Goal: Task Accomplishment & Management: Complete application form

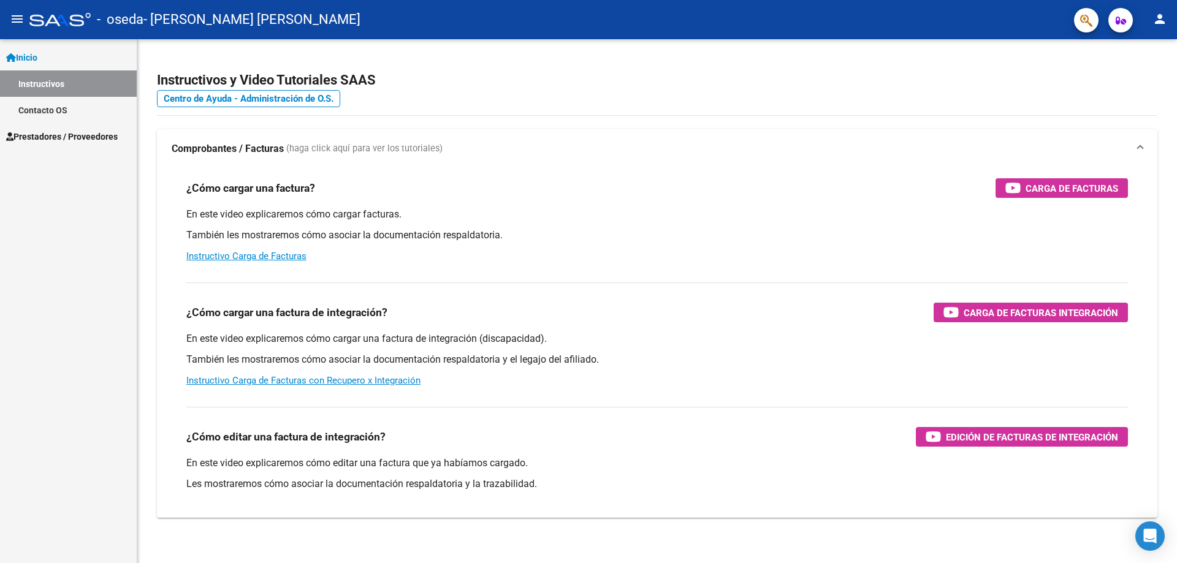
click at [32, 140] on span "Prestadores / Proveedores" at bounding box center [62, 136] width 112 height 13
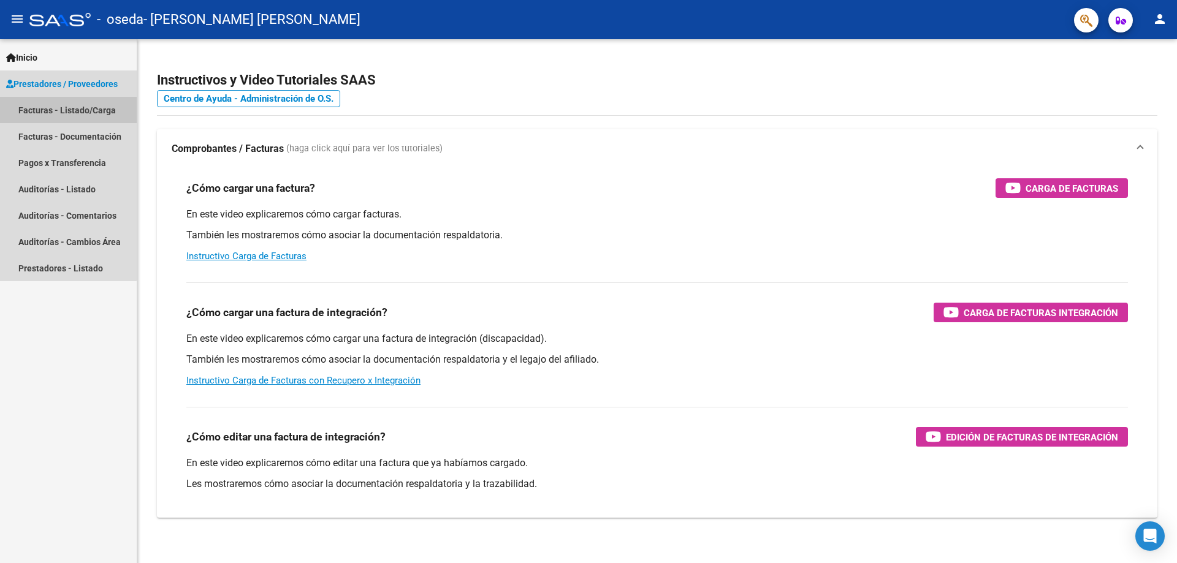
click at [44, 112] on link "Facturas - Listado/Carga" at bounding box center [68, 110] width 137 height 26
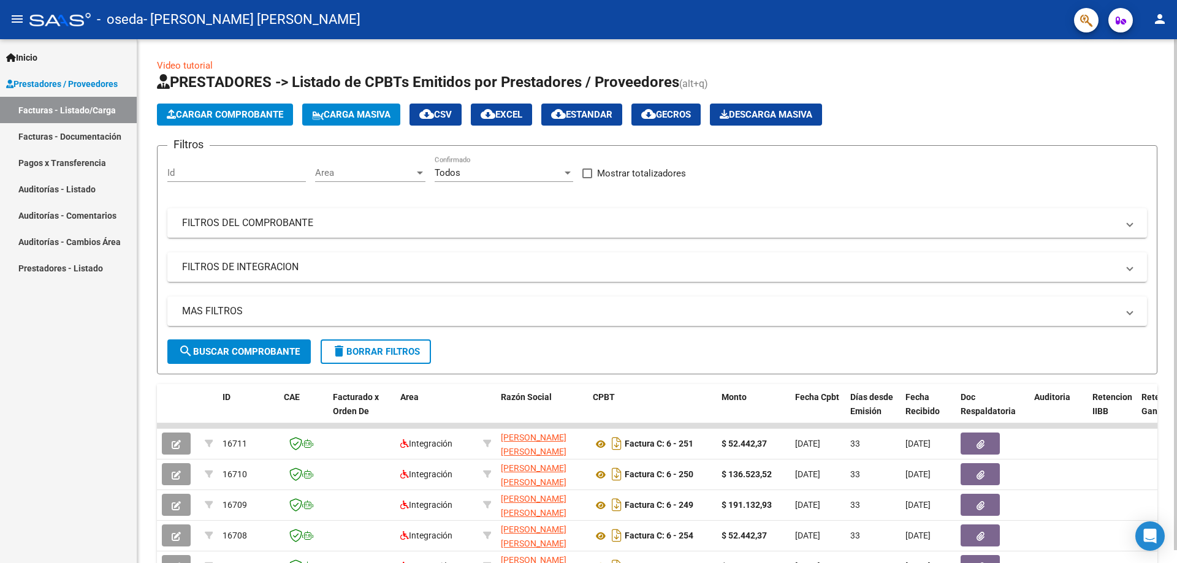
click at [253, 118] on span "Cargar Comprobante" at bounding box center [225, 114] width 116 height 11
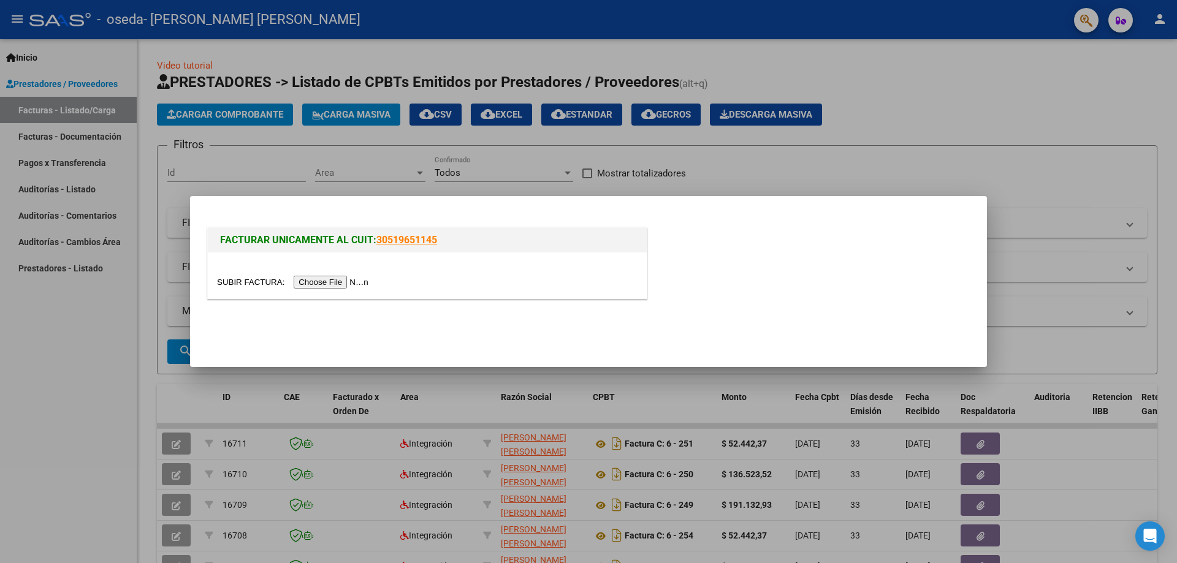
click at [311, 283] on input "file" at bounding box center [294, 282] width 155 height 13
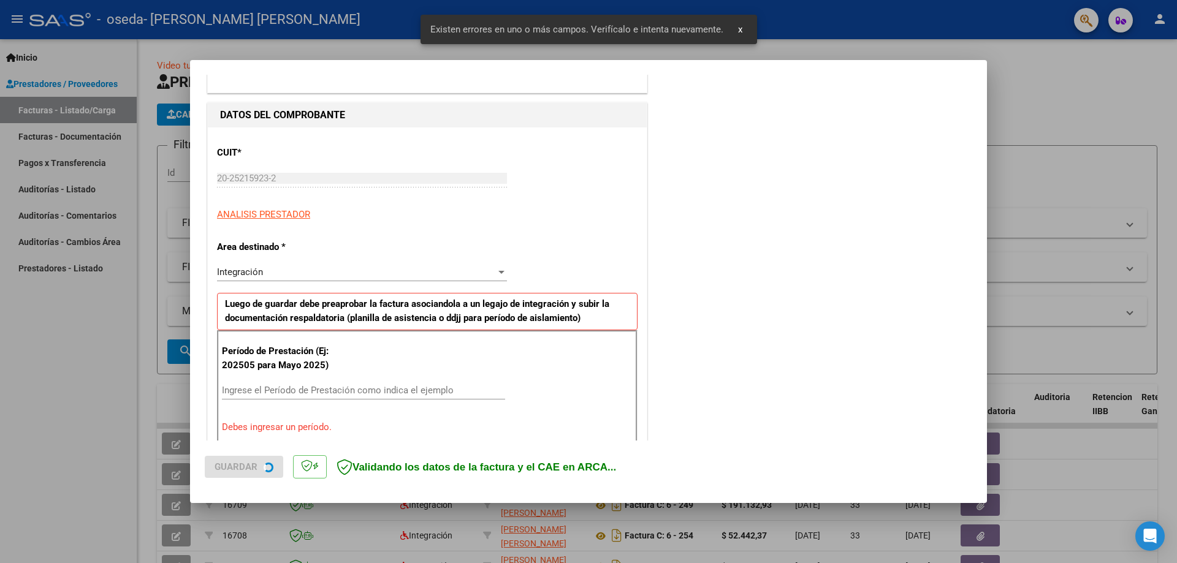
scroll to position [221, 0]
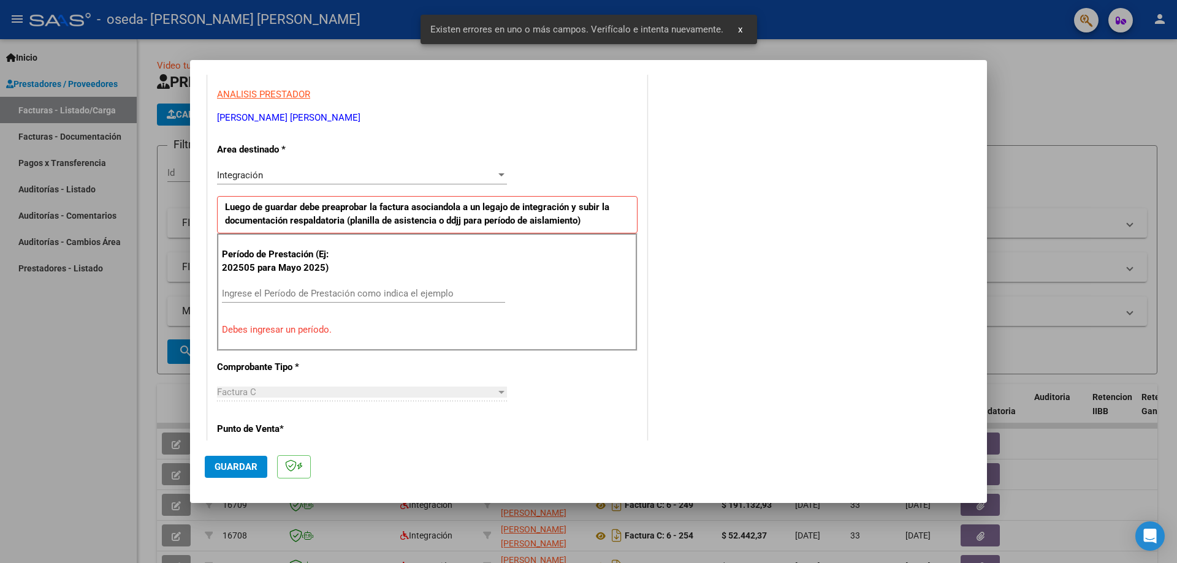
click at [257, 292] on input "Ingrese el Período de Prestación como indica el ejemplo" at bounding box center [363, 293] width 283 height 11
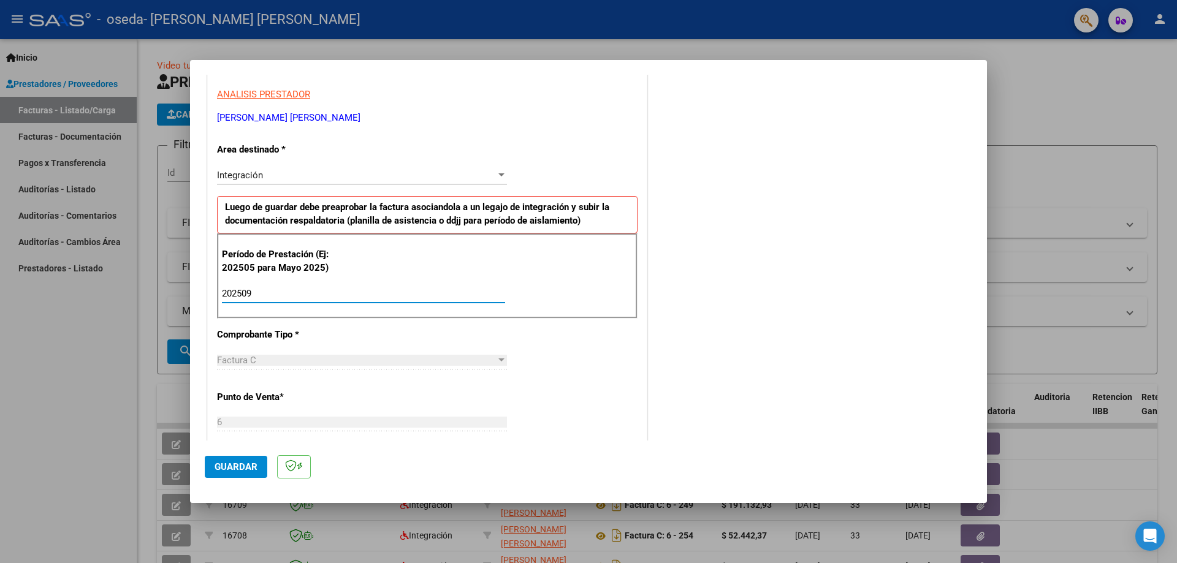
type input "202509"
click at [540, 367] on div "CUIT * 20-25215923-2 Ingresar CUIT ANALISIS PRESTADOR [PERSON_NAME] [PERSON_NAM…" at bounding box center [427, 468] width 439 height 923
click at [215, 465] on span "Guardar" at bounding box center [236, 467] width 43 height 11
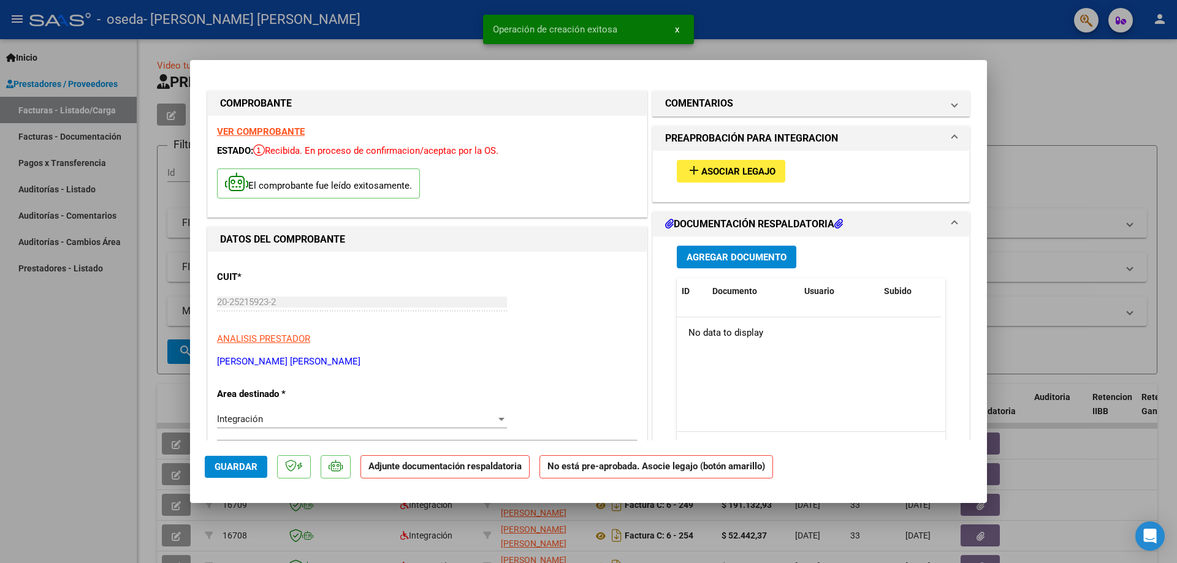
click at [752, 165] on button "add Asociar Legajo" at bounding box center [731, 171] width 109 height 23
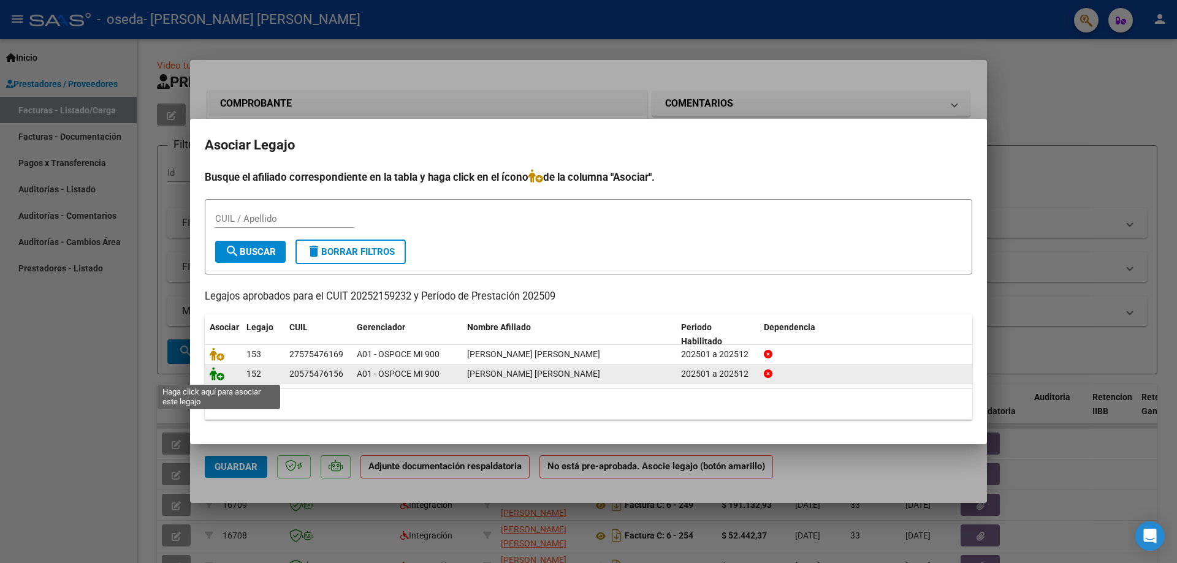
click at [214, 378] on icon at bounding box center [217, 373] width 15 height 13
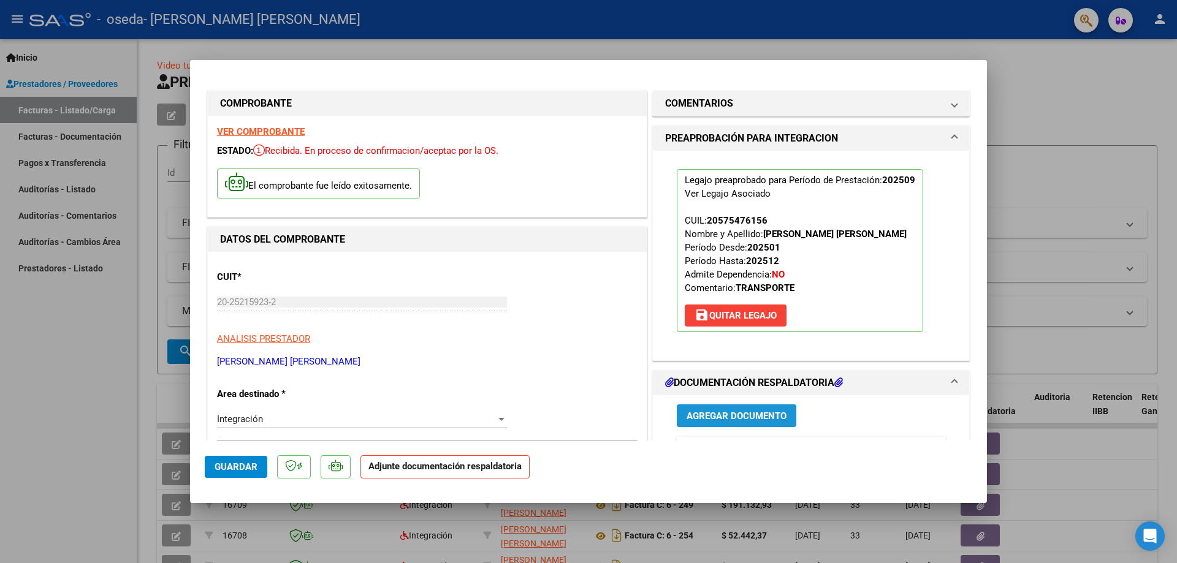
click at [714, 419] on span "Agregar Documento" at bounding box center [737, 416] width 100 height 11
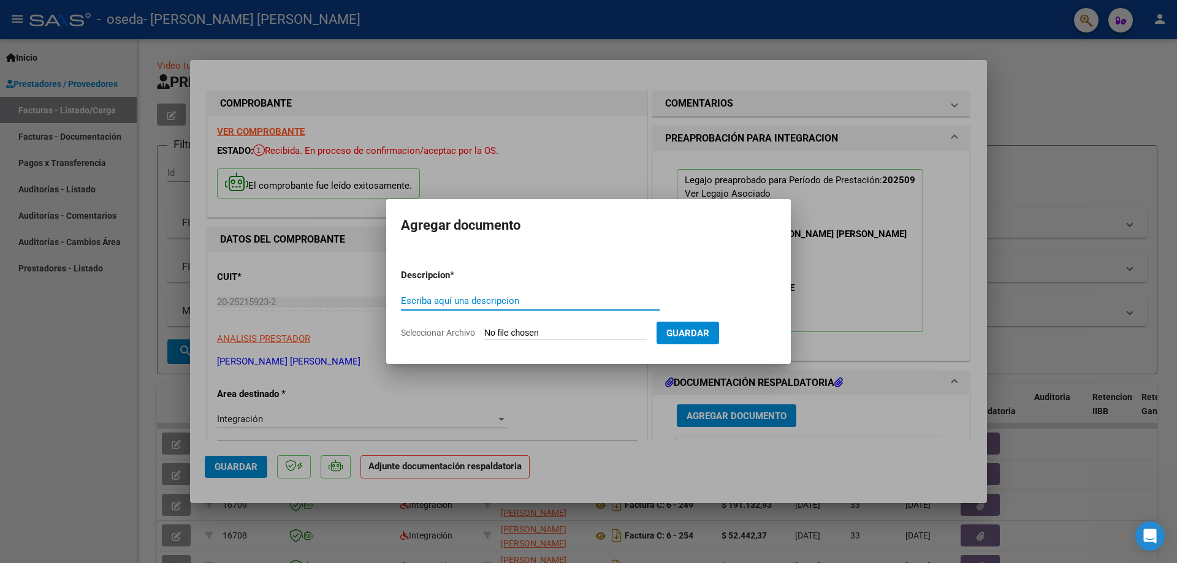
click at [613, 302] on input "Escriba aquí una descripcion" at bounding box center [530, 300] width 259 height 11
type input "ASISTENCIA TERAPIAS"
click at [565, 332] on input "Seleccionar Archivo" at bounding box center [565, 334] width 162 height 12
type input "C:\fakepath\ASISTENCIA [DATE] TERAPIAS [PERSON_NAME].pdf"
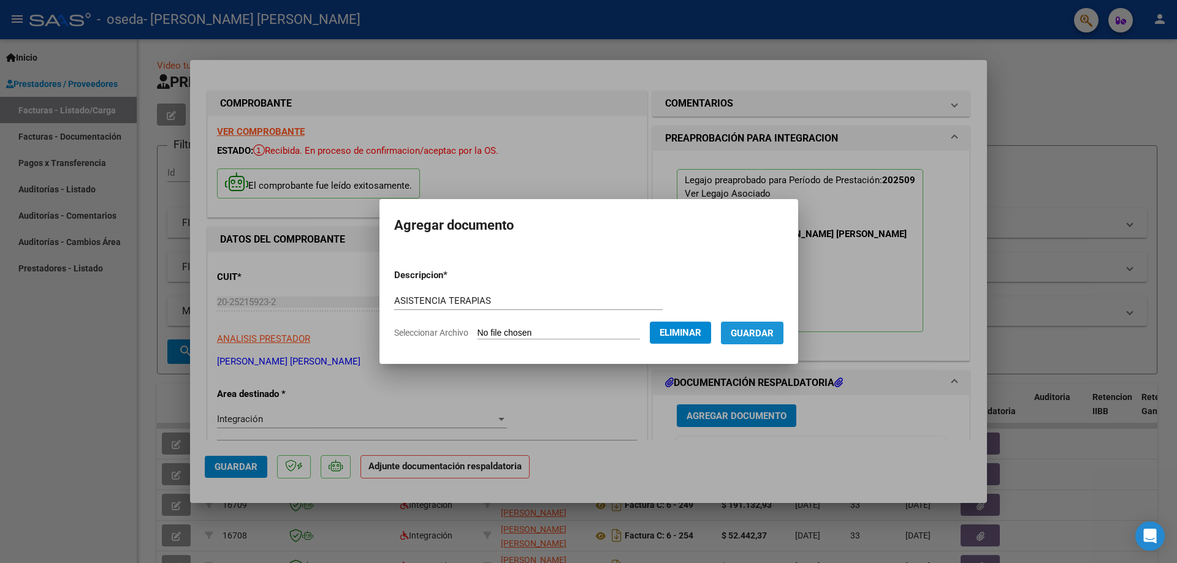
click at [783, 330] on button "Guardar" at bounding box center [752, 333] width 63 height 23
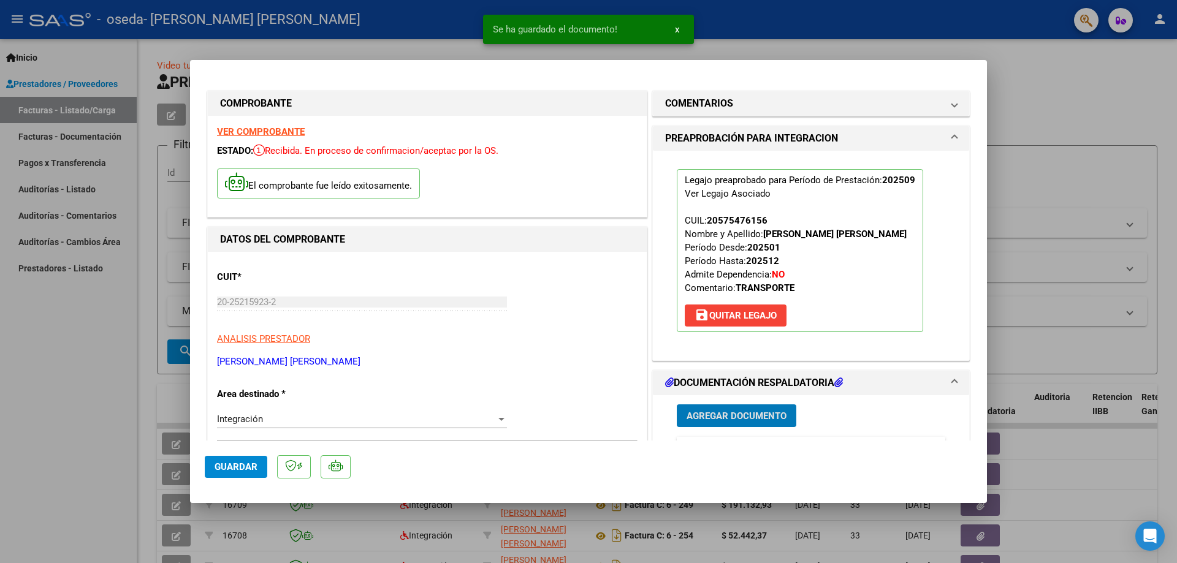
click at [218, 467] on span "Guardar" at bounding box center [236, 467] width 43 height 11
click at [171, 120] on div at bounding box center [588, 281] width 1177 height 563
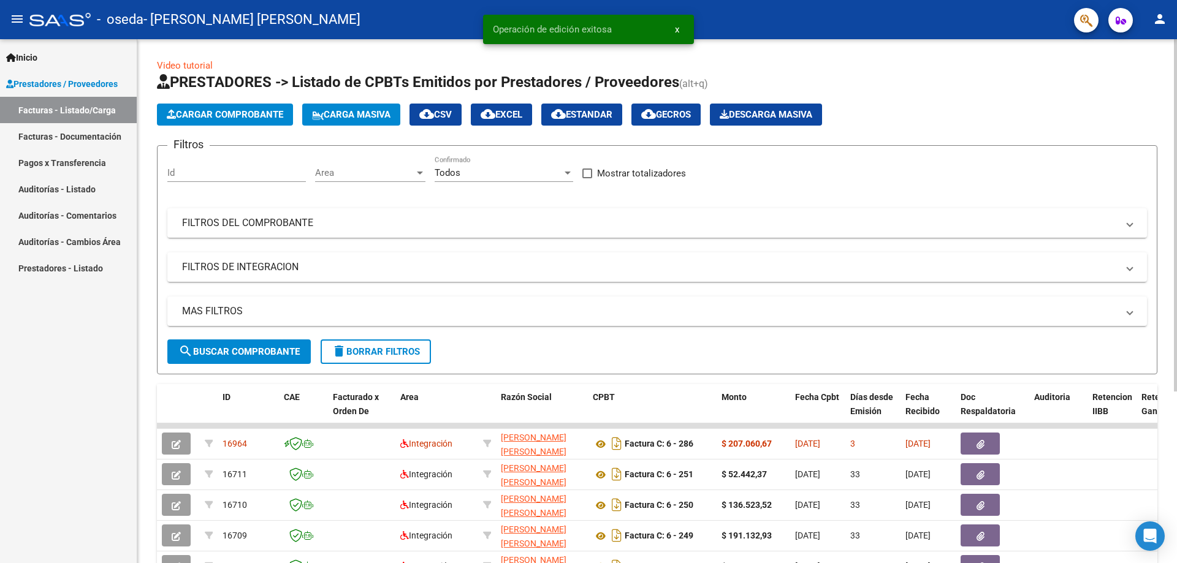
click at [197, 115] on span "Cargar Comprobante" at bounding box center [225, 114] width 116 height 11
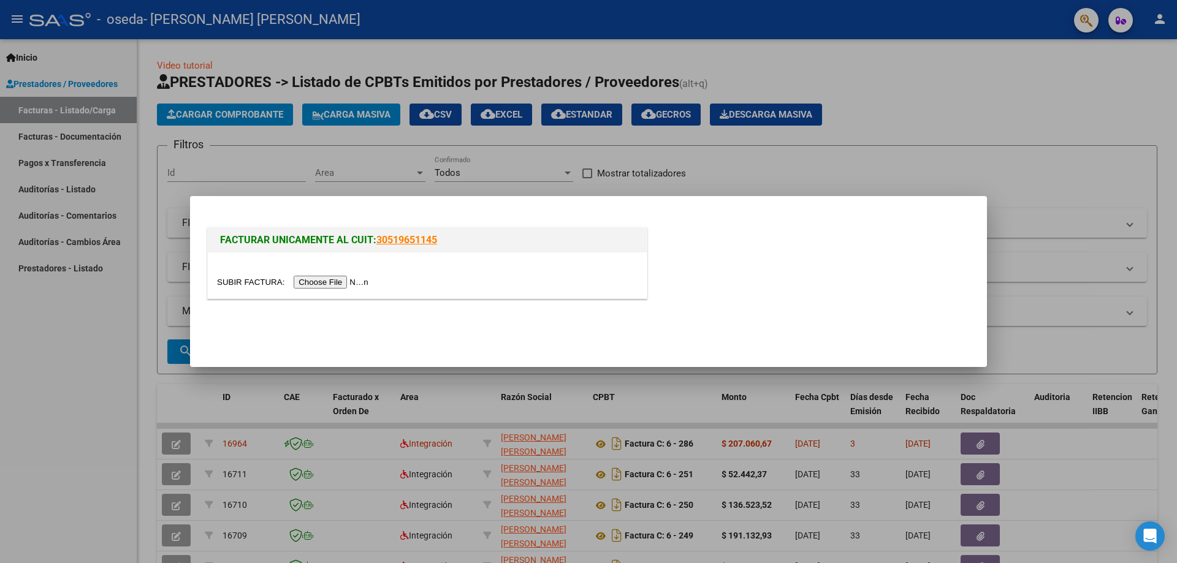
click at [312, 283] on input "file" at bounding box center [294, 282] width 155 height 13
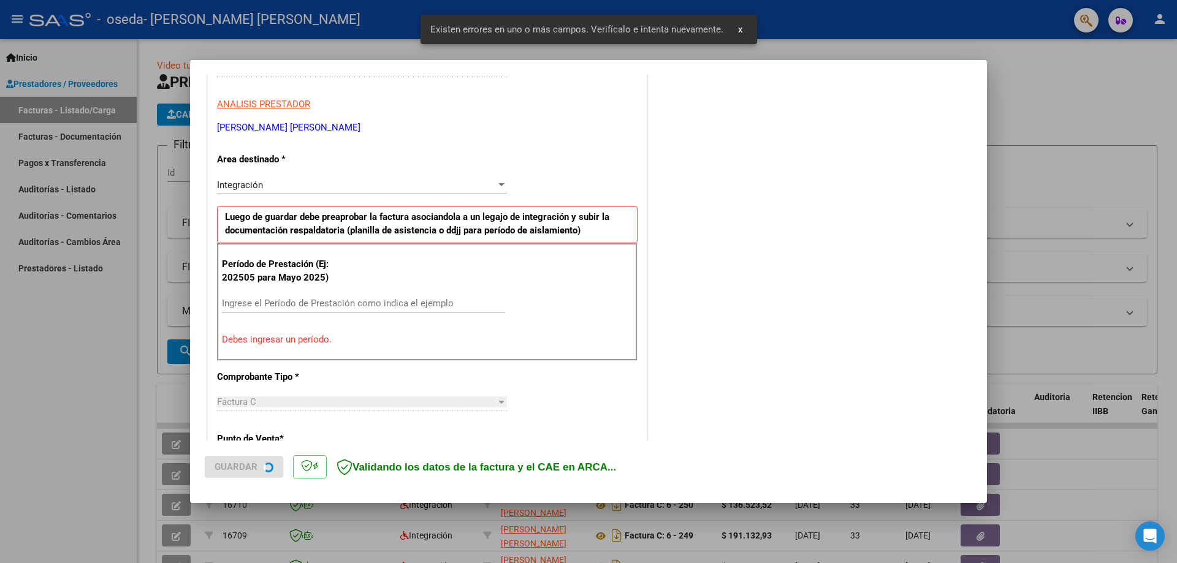
scroll to position [244, 0]
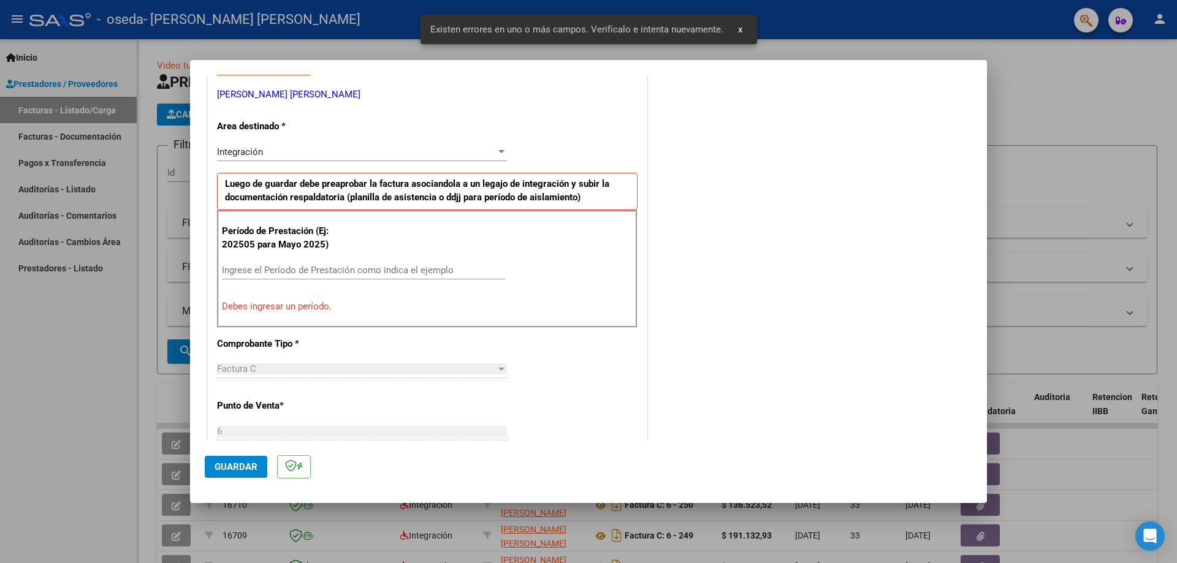
click at [250, 266] on input "Ingrese el Período de Prestación como indica el ejemplo" at bounding box center [363, 270] width 283 height 11
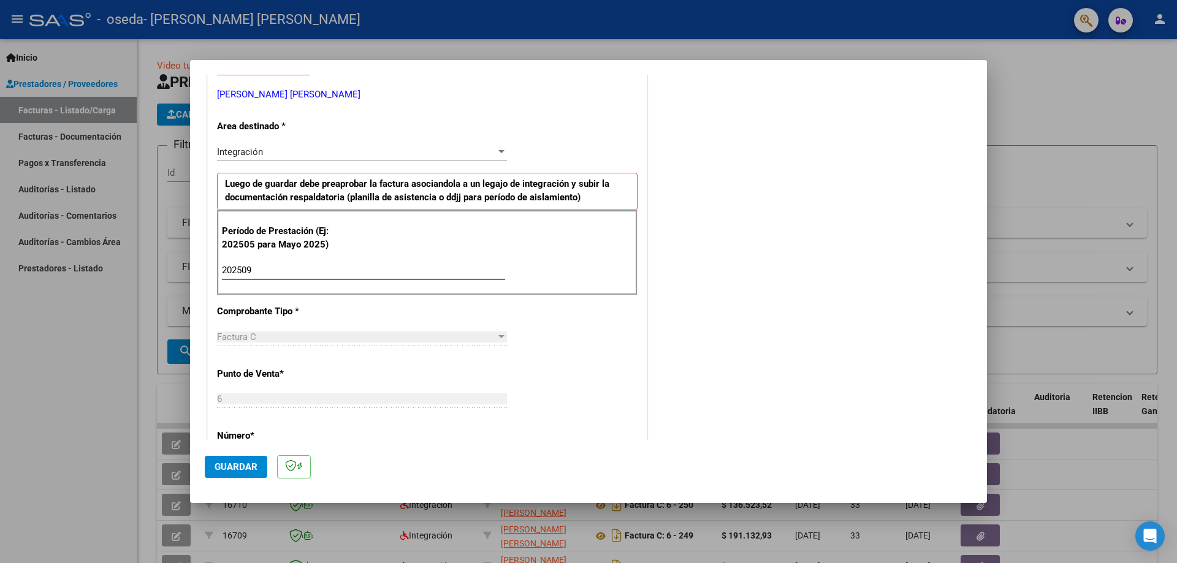
type input "202509"
click at [243, 468] on span "Guardar" at bounding box center [236, 467] width 43 height 11
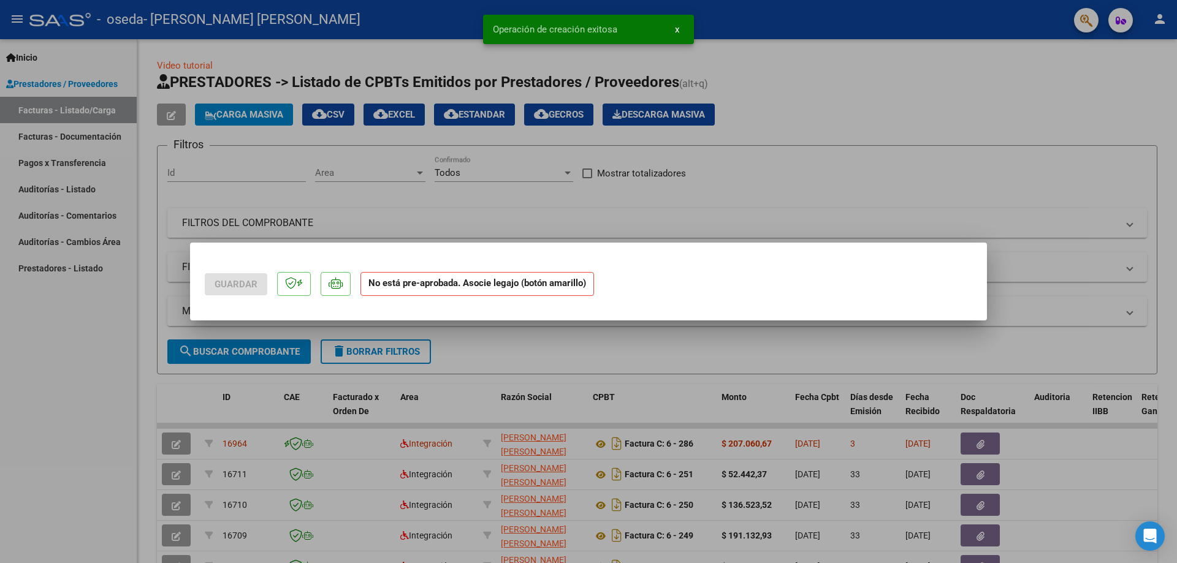
scroll to position [0, 0]
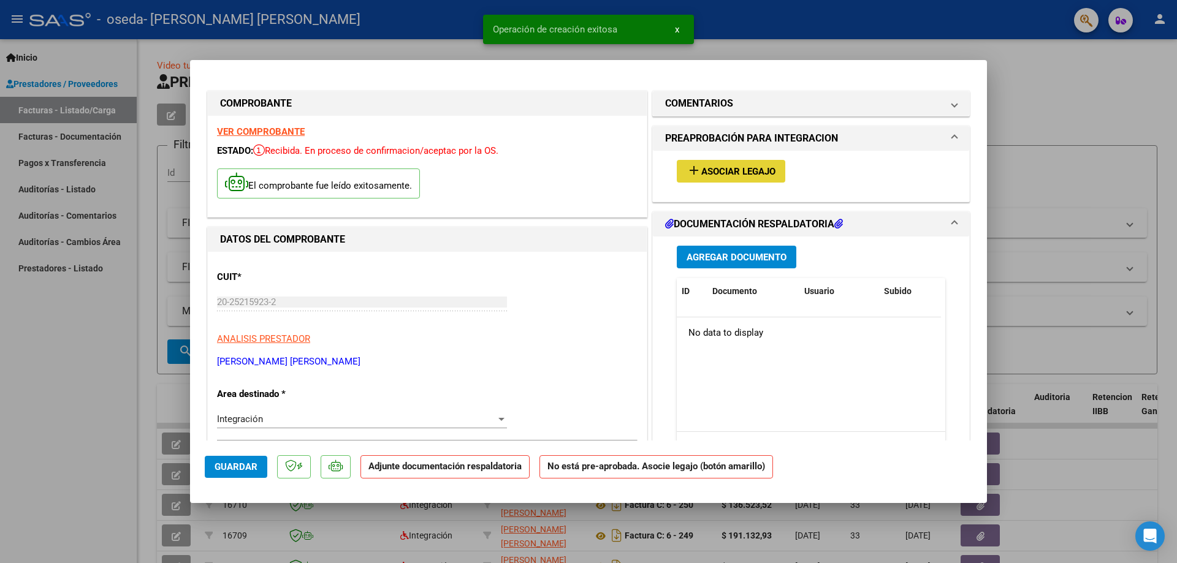
click at [703, 173] on span "Asociar Legajo" at bounding box center [738, 171] width 74 height 11
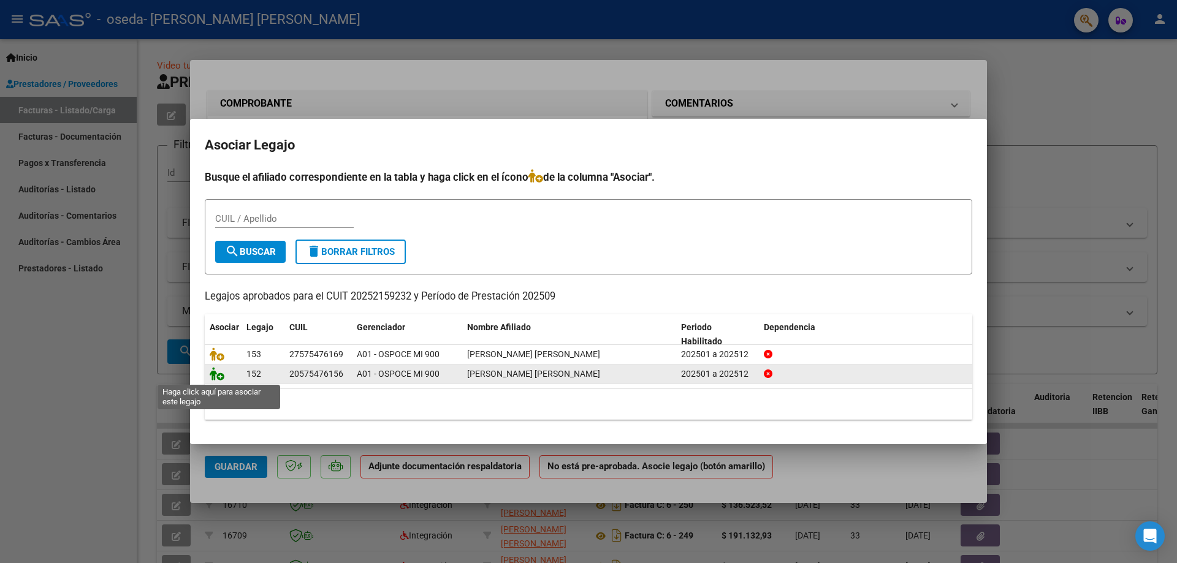
click at [212, 375] on icon at bounding box center [217, 373] width 15 height 13
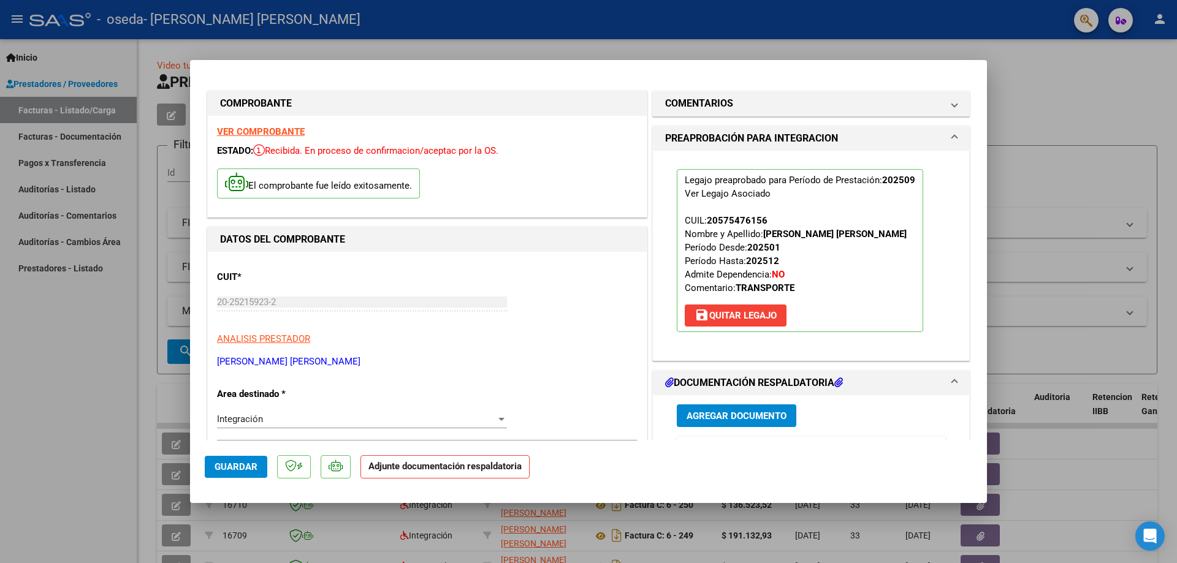
click at [704, 414] on span "Agregar Documento" at bounding box center [737, 416] width 100 height 11
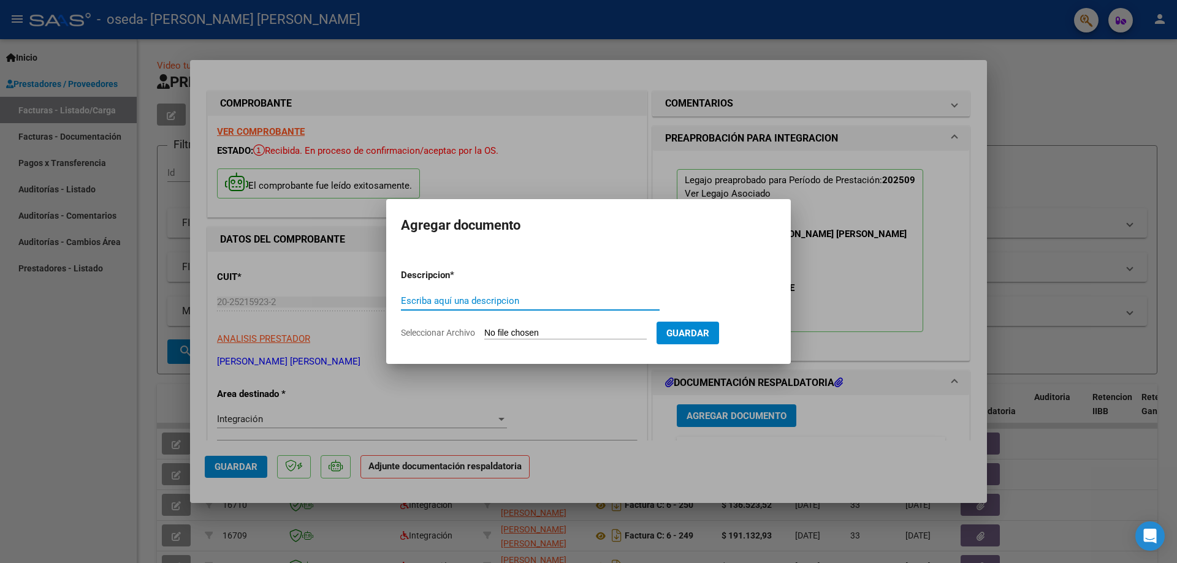
click at [561, 298] on input "Escriba aquí una descripcion" at bounding box center [530, 300] width 259 height 11
type input "ASISTENCIA COLEGIO"
click at [574, 329] on input "Seleccionar Archivo" at bounding box center [565, 334] width 162 height 12
type input "C:\fakepath\ASISTENCIA [DATE] COLEGIO [PERSON_NAME].pdf"
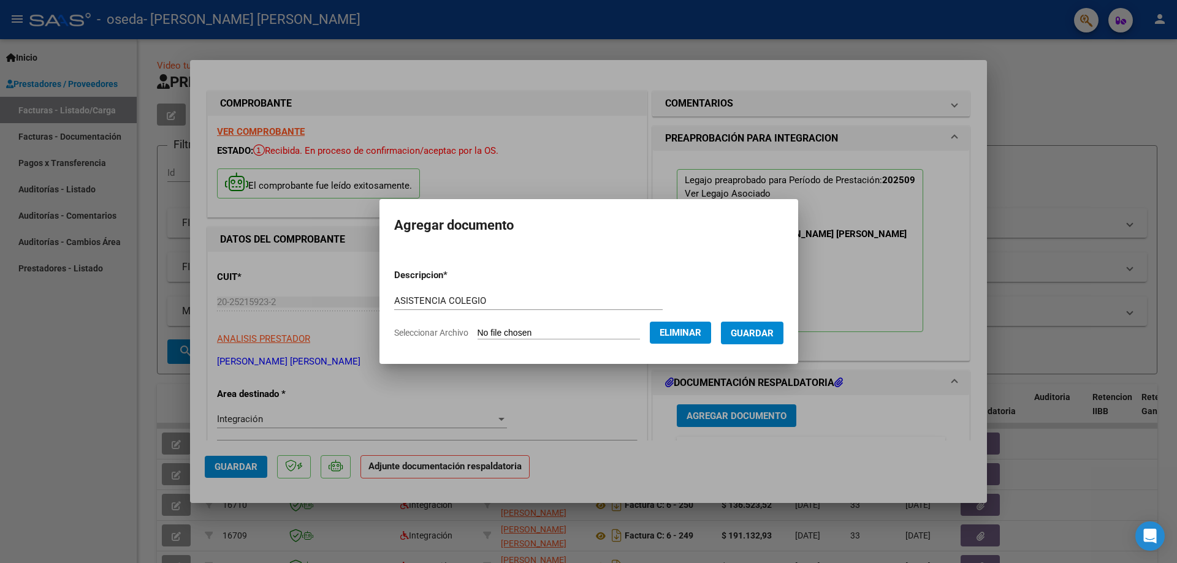
click at [774, 328] on span "Guardar" at bounding box center [752, 333] width 43 height 11
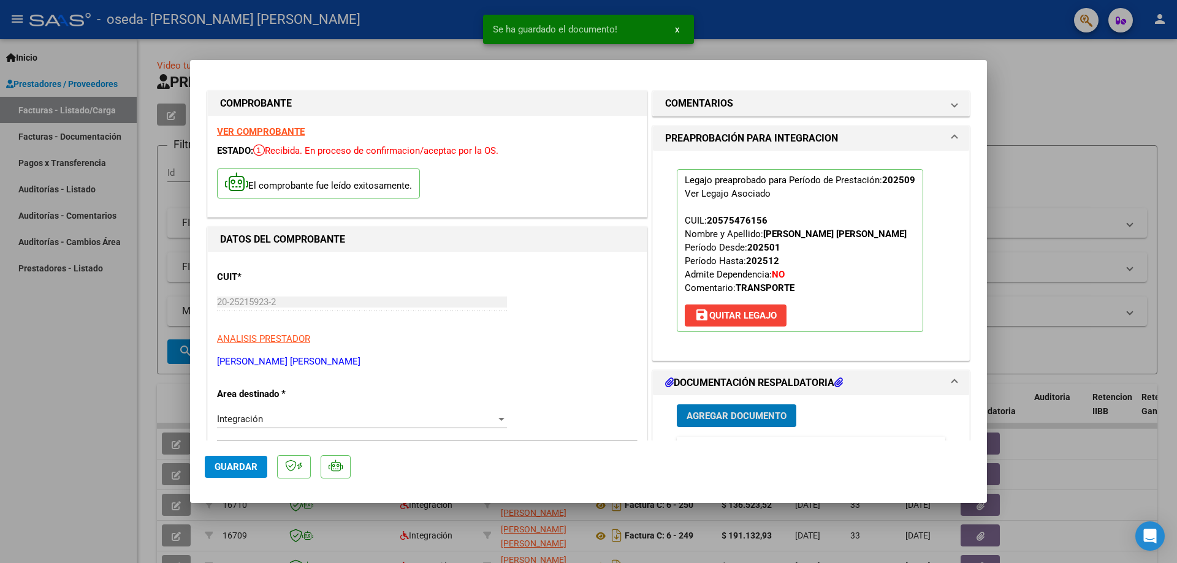
drag, startPoint x: 232, startPoint y: 478, endPoint x: 251, endPoint y: 460, distance: 25.2
click at [237, 473] on button "Guardar" at bounding box center [236, 467] width 63 height 22
click at [134, 145] on div at bounding box center [588, 281] width 1177 height 563
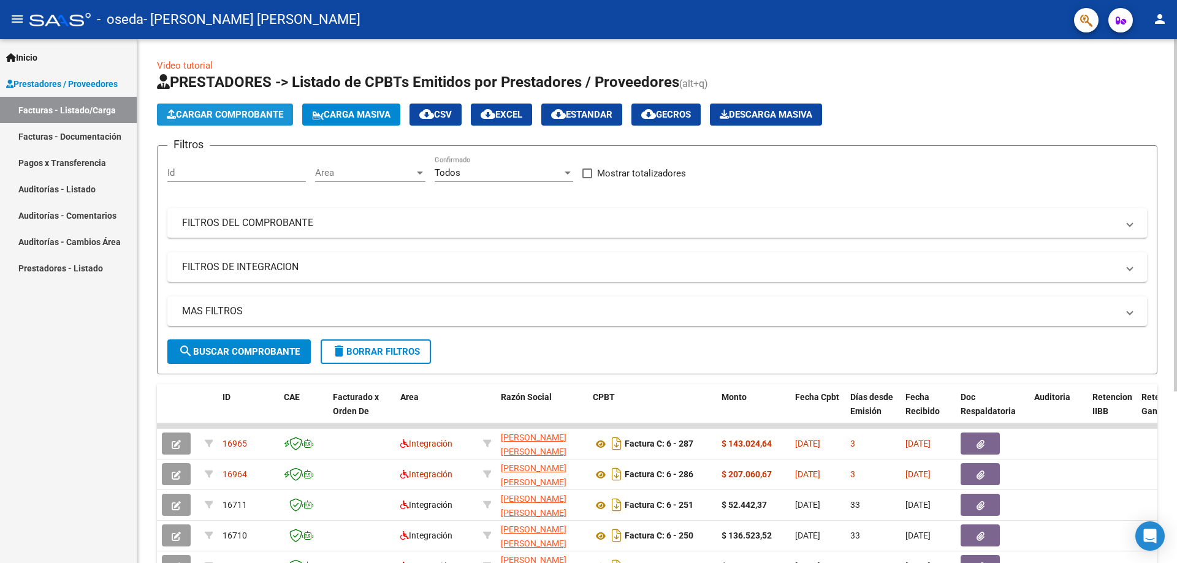
click at [223, 113] on span "Cargar Comprobante" at bounding box center [225, 114] width 116 height 11
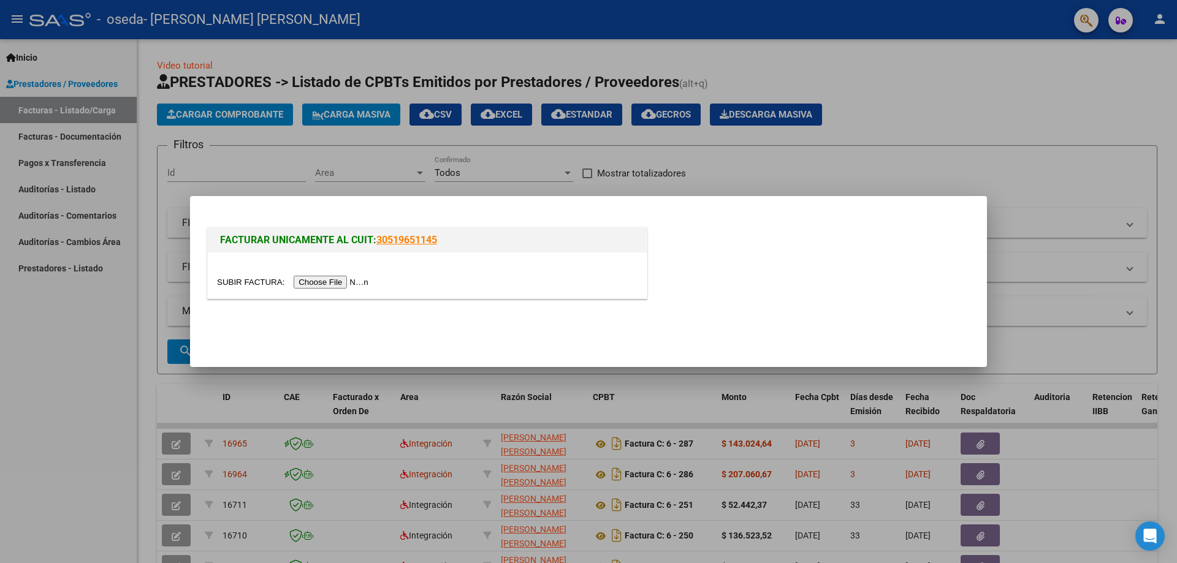
click at [331, 281] on input "file" at bounding box center [294, 282] width 155 height 13
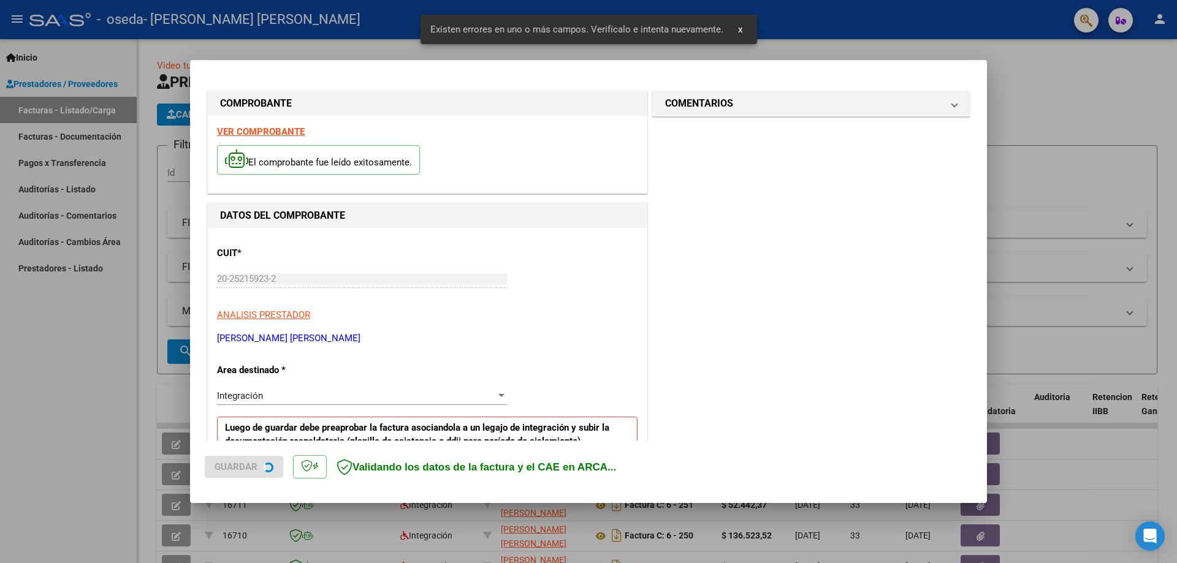
scroll to position [221, 0]
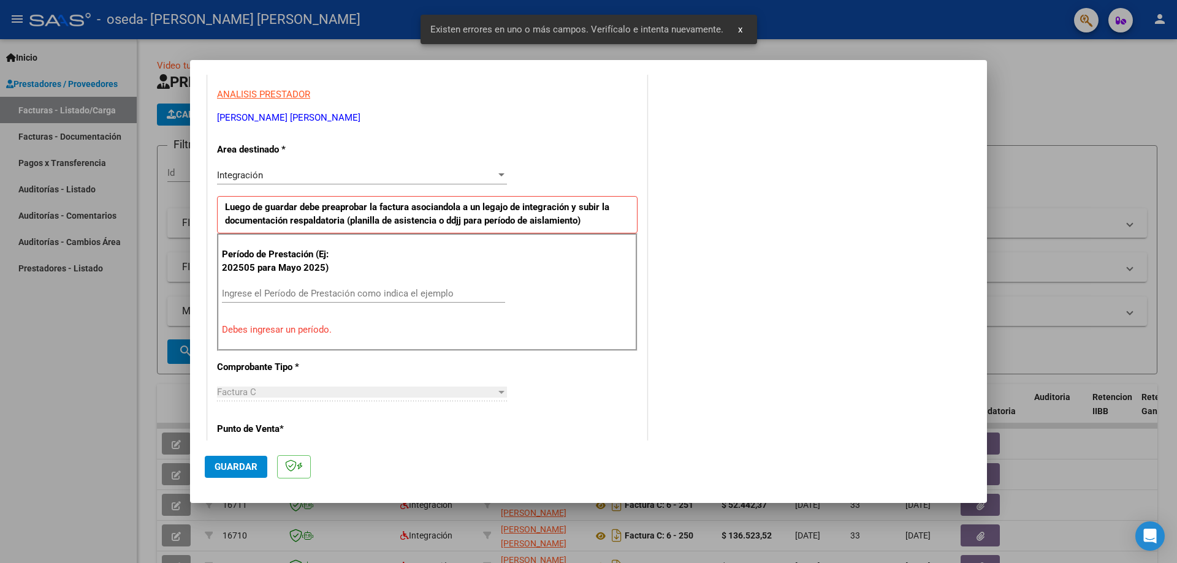
click at [257, 292] on input "Ingrese el Período de Prestación como indica el ejemplo" at bounding box center [363, 293] width 283 height 11
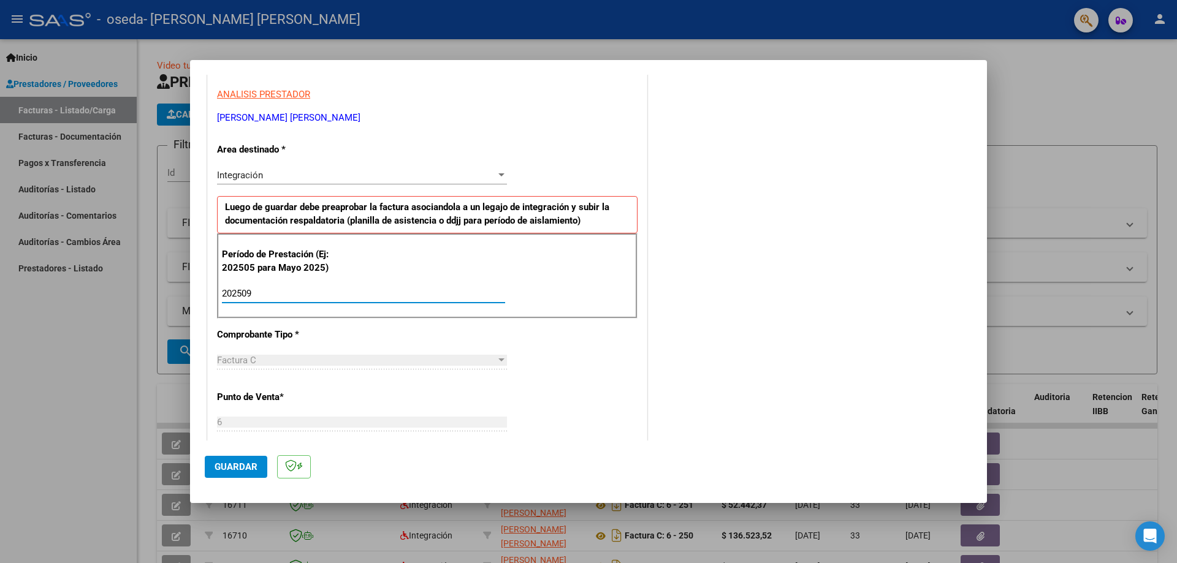
type input "202509"
click at [235, 470] on span "Guardar" at bounding box center [236, 467] width 43 height 11
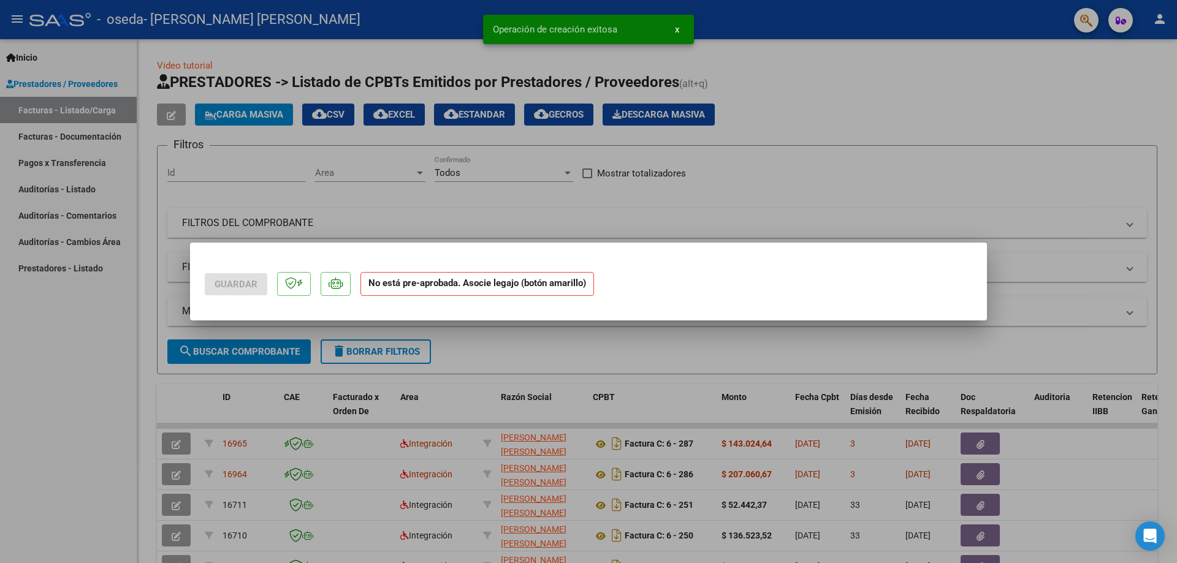
scroll to position [0, 0]
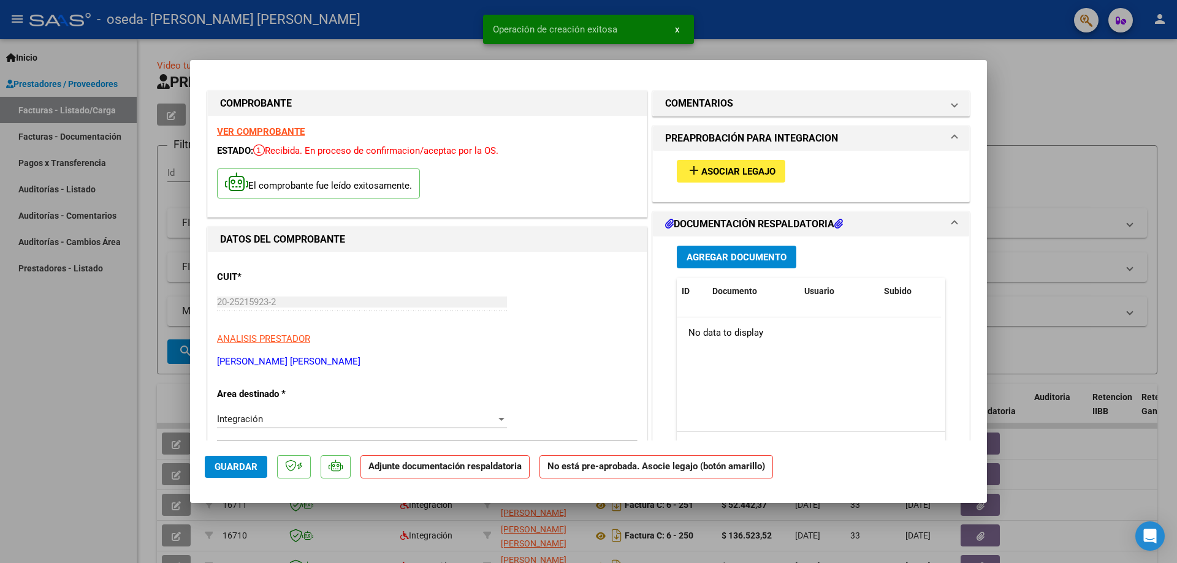
click at [733, 173] on span "Asociar Legajo" at bounding box center [738, 171] width 74 height 11
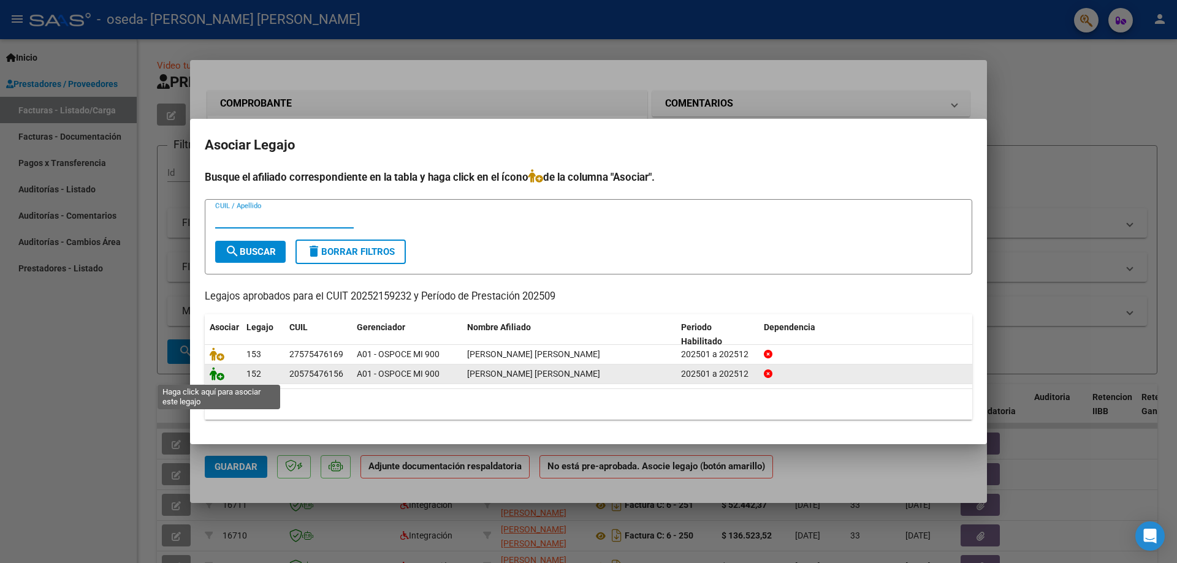
click at [218, 373] on icon at bounding box center [217, 373] width 15 height 13
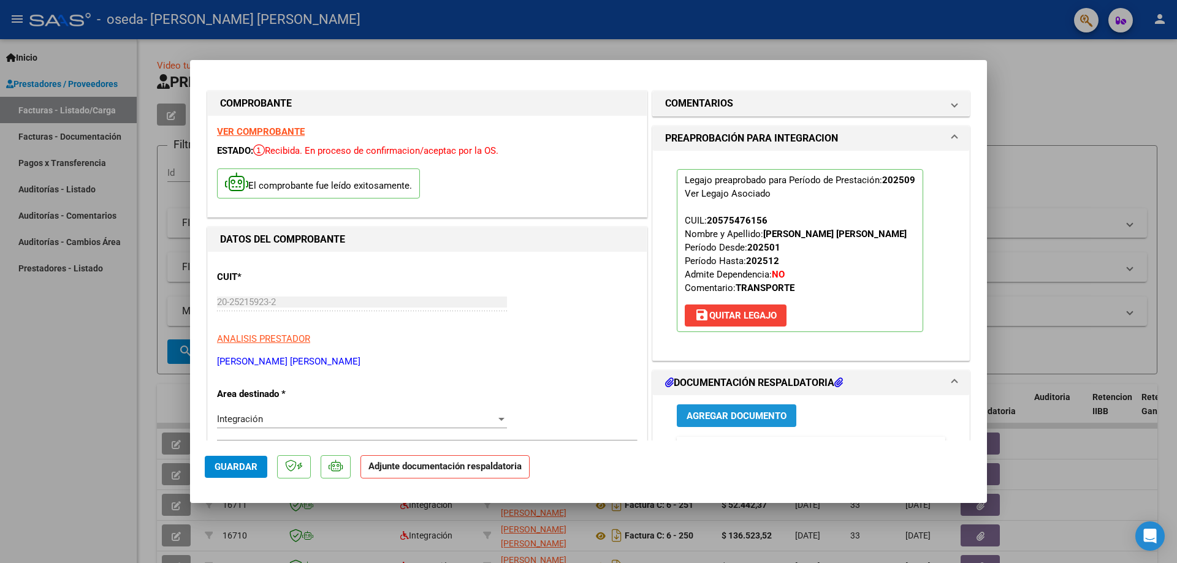
click at [750, 422] on button "Agregar Documento" at bounding box center [737, 416] width 120 height 23
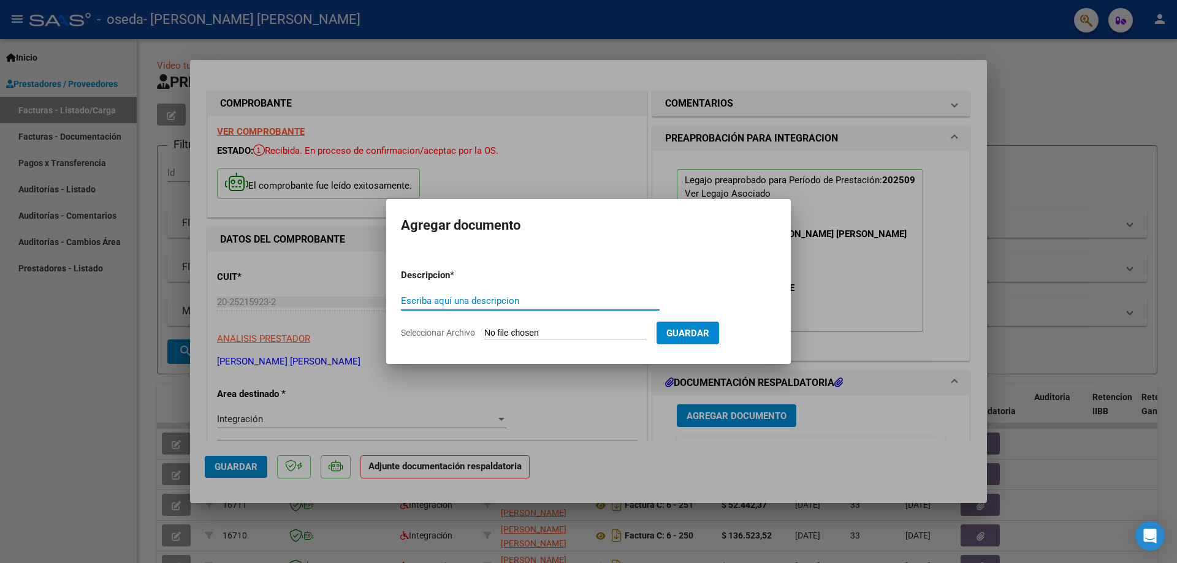
click at [457, 297] on input "Escriba aquí una descripcion" at bounding box center [530, 300] width 259 height 11
type input "ASISTENCIA [MEDICAL_DATA]"
click at [492, 337] on input "Seleccionar Archivo" at bounding box center [565, 334] width 162 height 12
type input "C:\fakepath\ASISTENCIA [DATE] [MEDICAL_DATA] [PERSON_NAME].pdf"
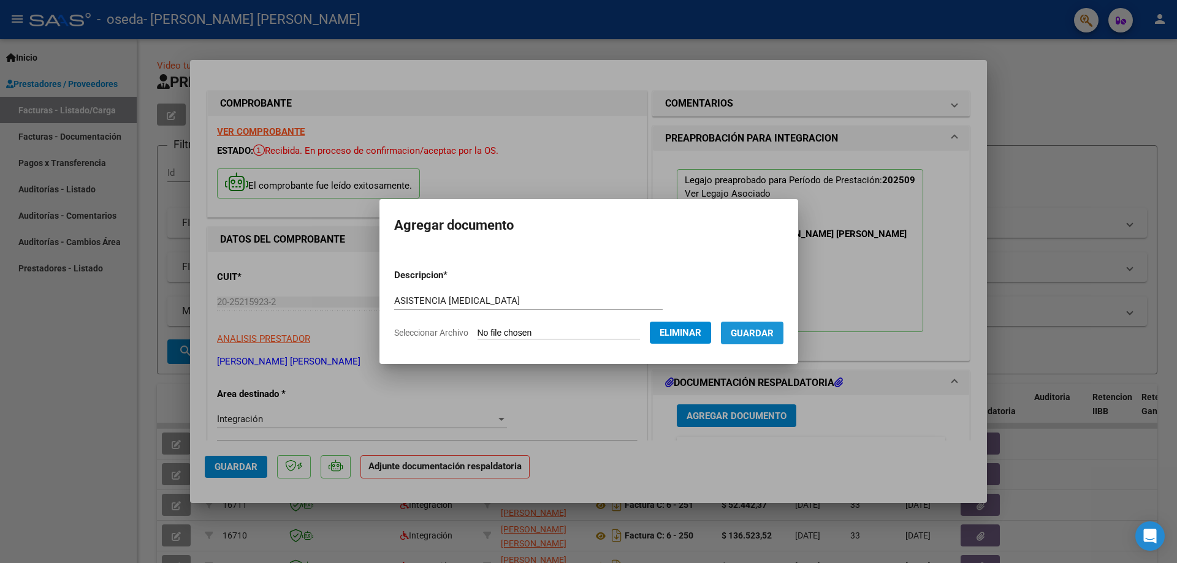
click at [771, 337] on span "Guardar" at bounding box center [752, 333] width 43 height 11
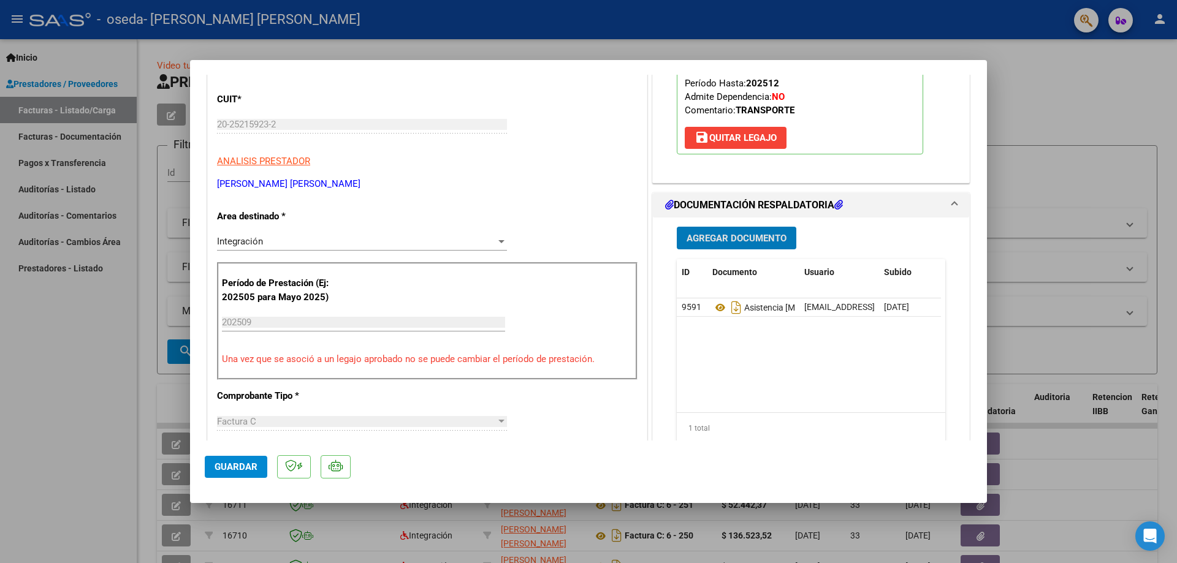
scroll to position [245, 0]
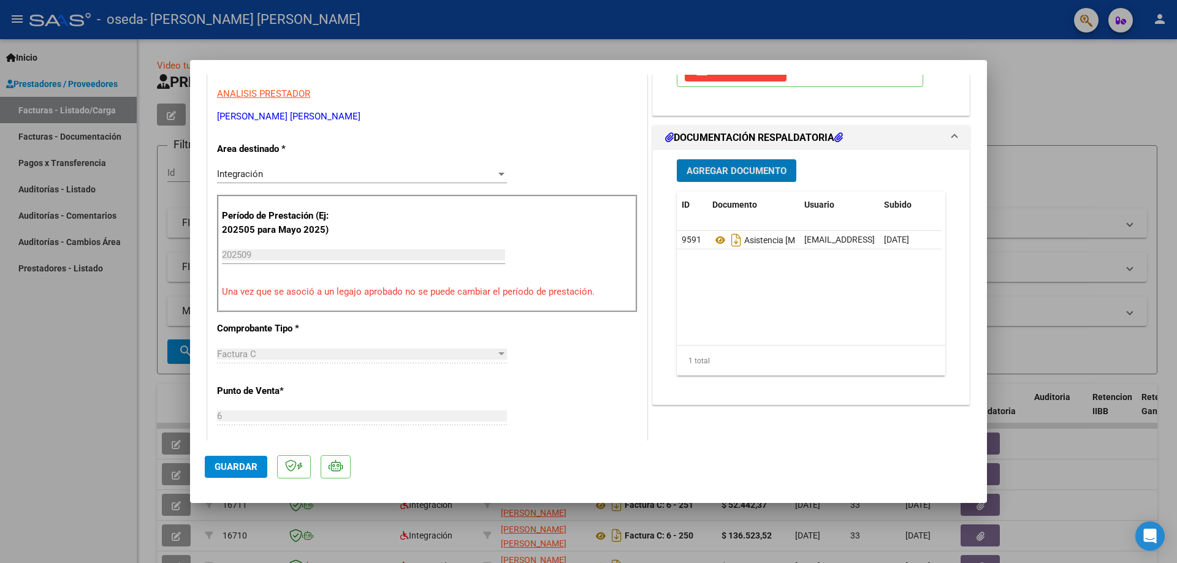
click at [232, 464] on span "Guardar" at bounding box center [236, 467] width 43 height 11
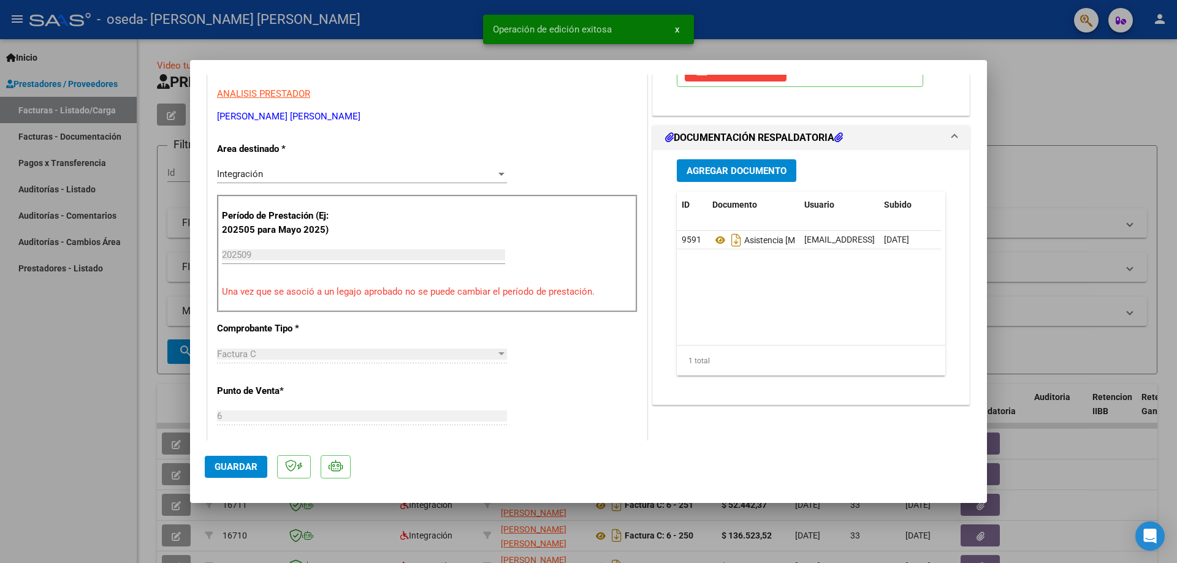
click at [83, 386] on div at bounding box center [588, 281] width 1177 height 563
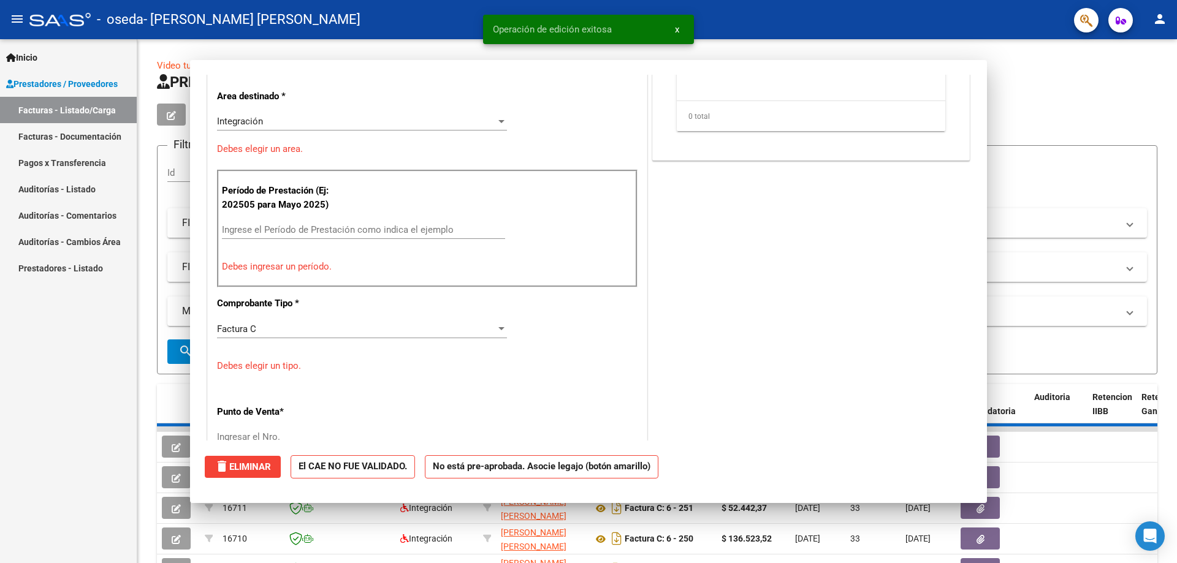
scroll to position [0, 0]
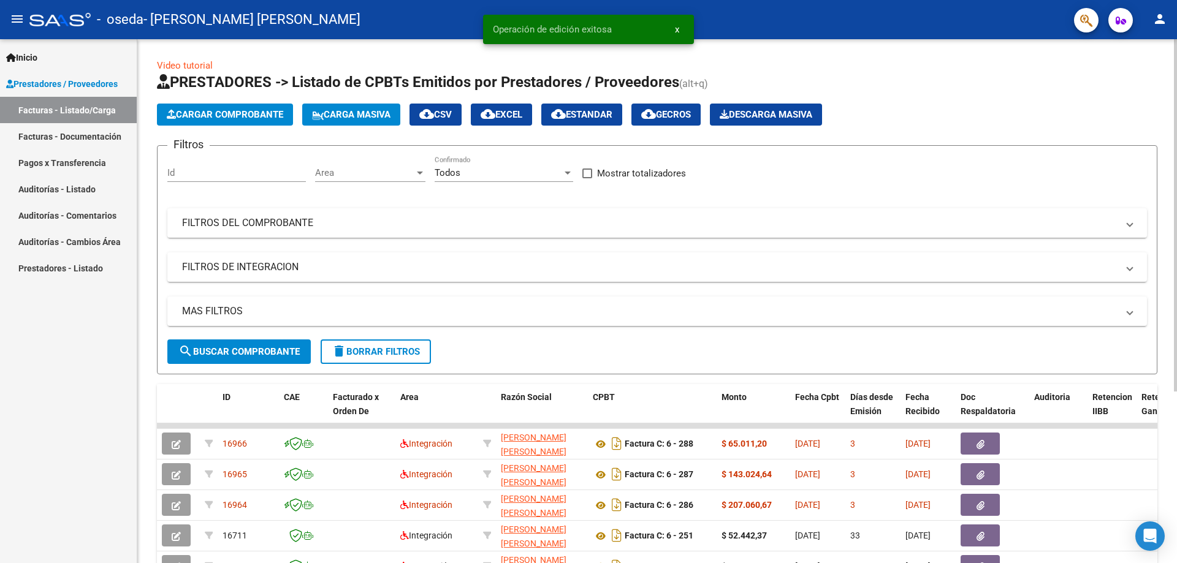
click at [216, 113] on span "Cargar Comprobante" at bounding box center [225, 114] width 116 height 11
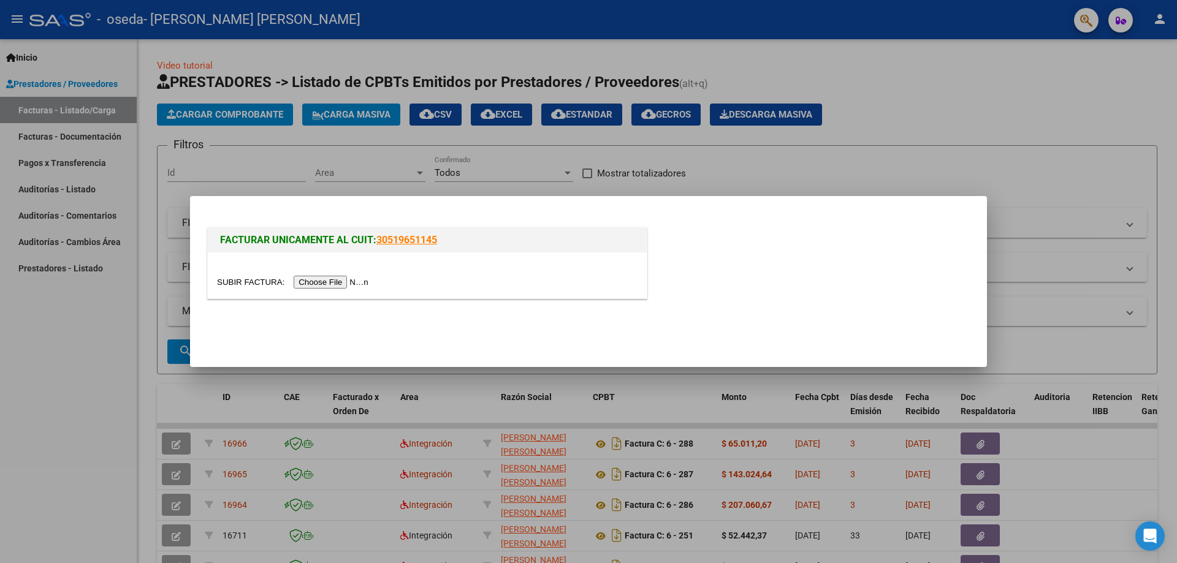
click at [340, 281] on input "file" at bounding box center [294, 282] width 155 height 13
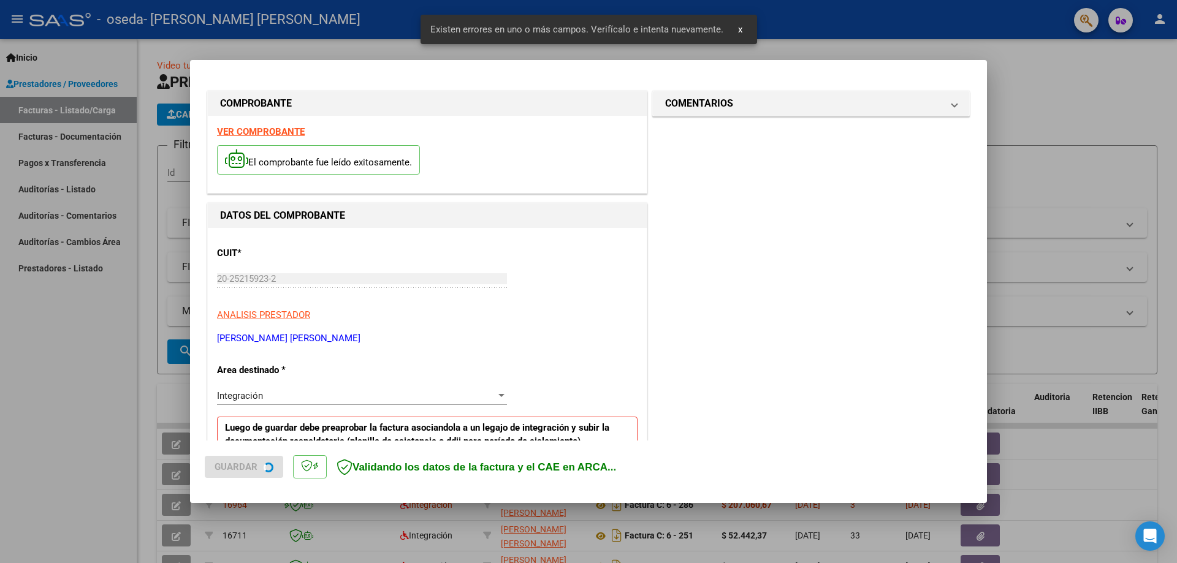
scroll to position [221, 0]
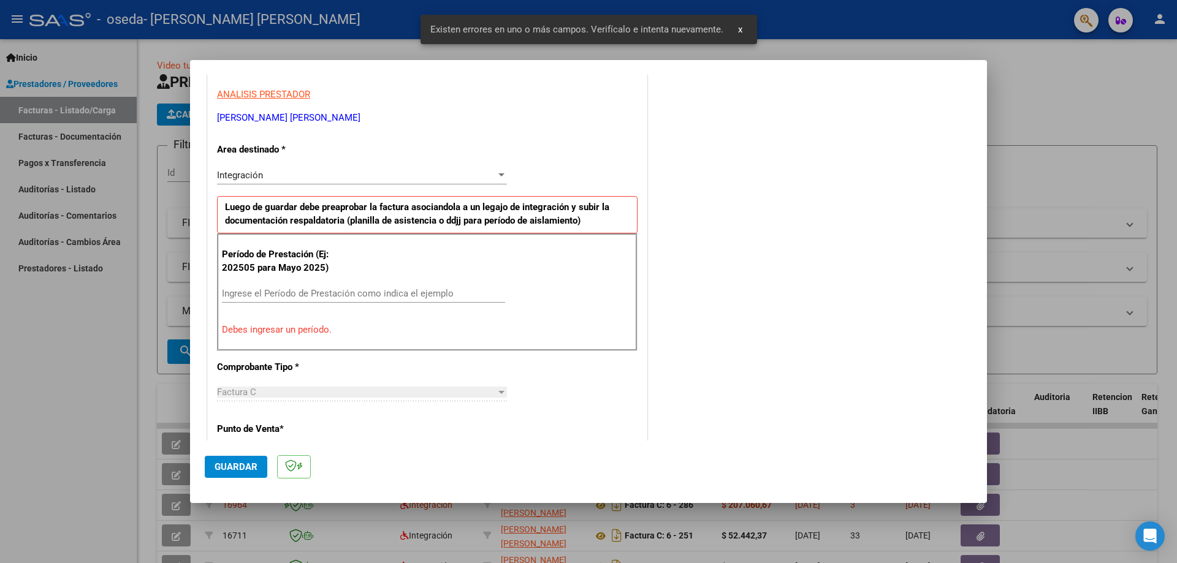
click at [272, 284] on div "Ingrese el Período de Prestación como indica el ejemplo" at bounding box center [363, 293] width 283 height 18
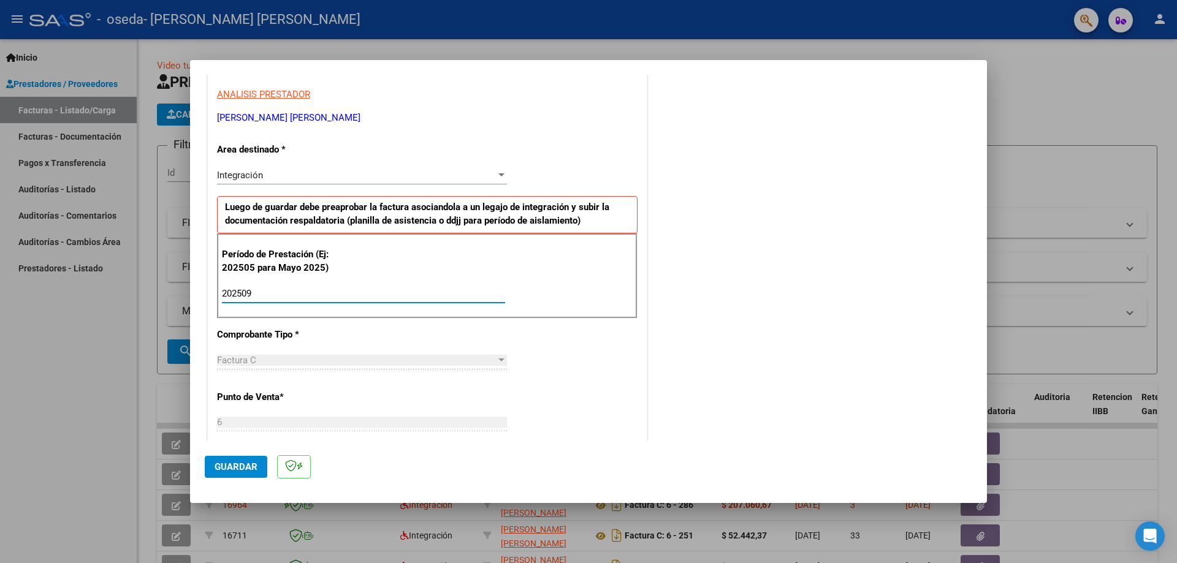
type input "202509"
click at [246, 468] on span "Guardar" at bounding box center [236, 467] width 43 height 11
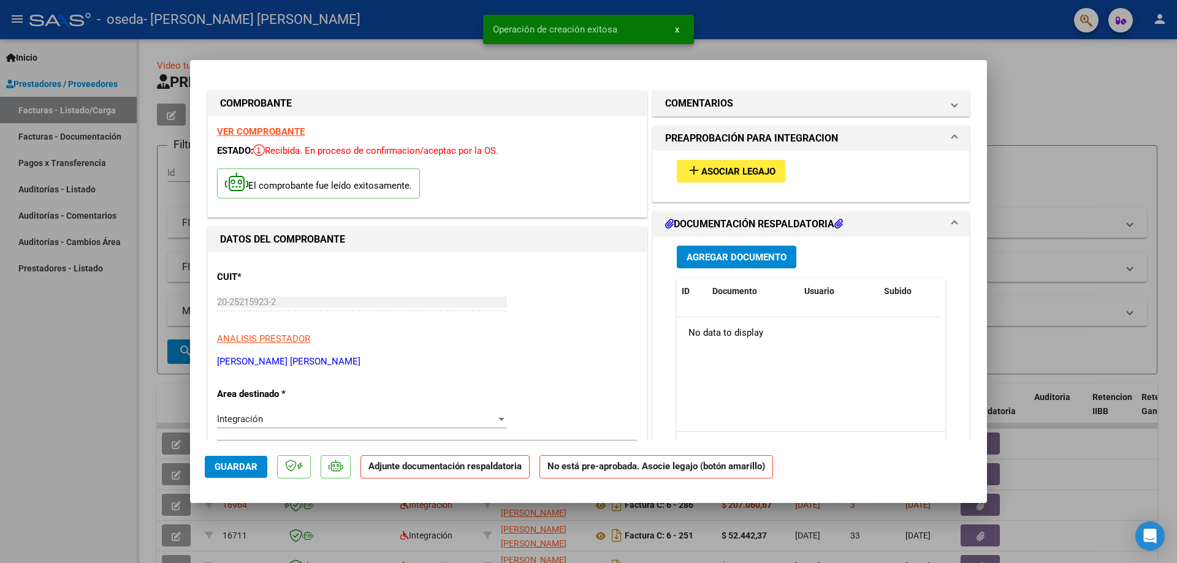
click at [717, 169] on span "Asociar Legajo" at bounding box center [738, 171] width 74 height 11
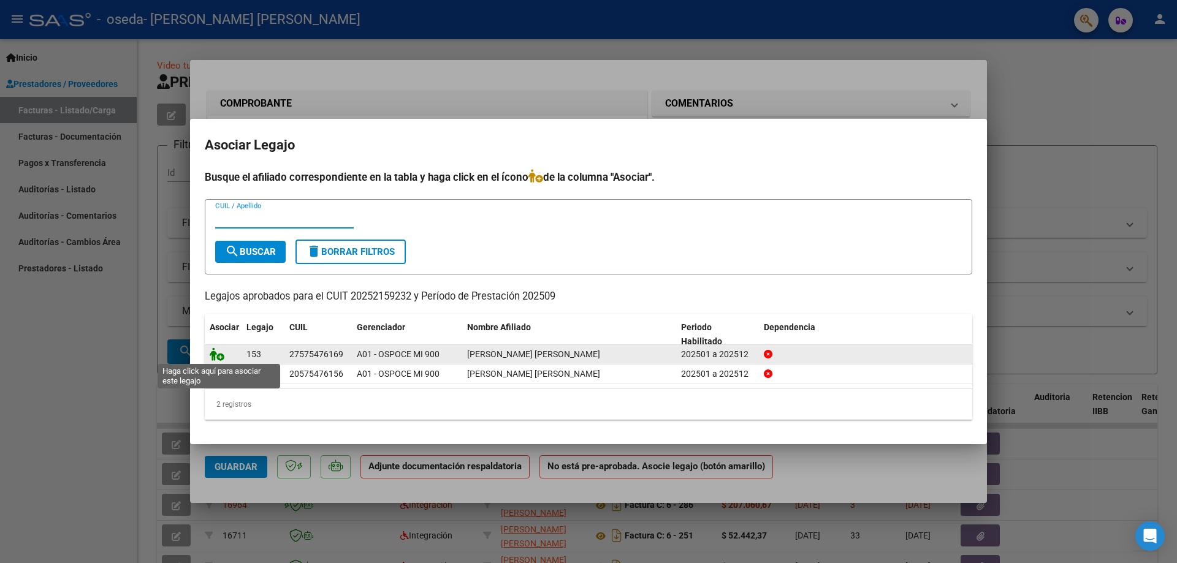
click at [216, 349] on icon at bounding box center [217, 354] width 15 height 13
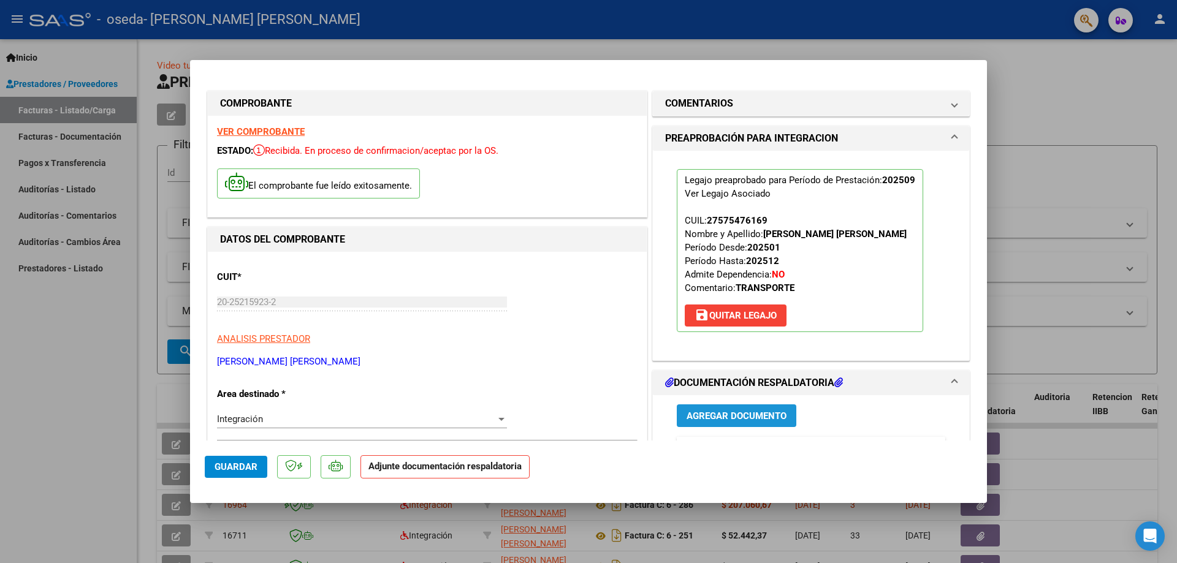
click at [768, 420] on span "Agregar Documento" at bounding box center [737, 416] width 100 height 11
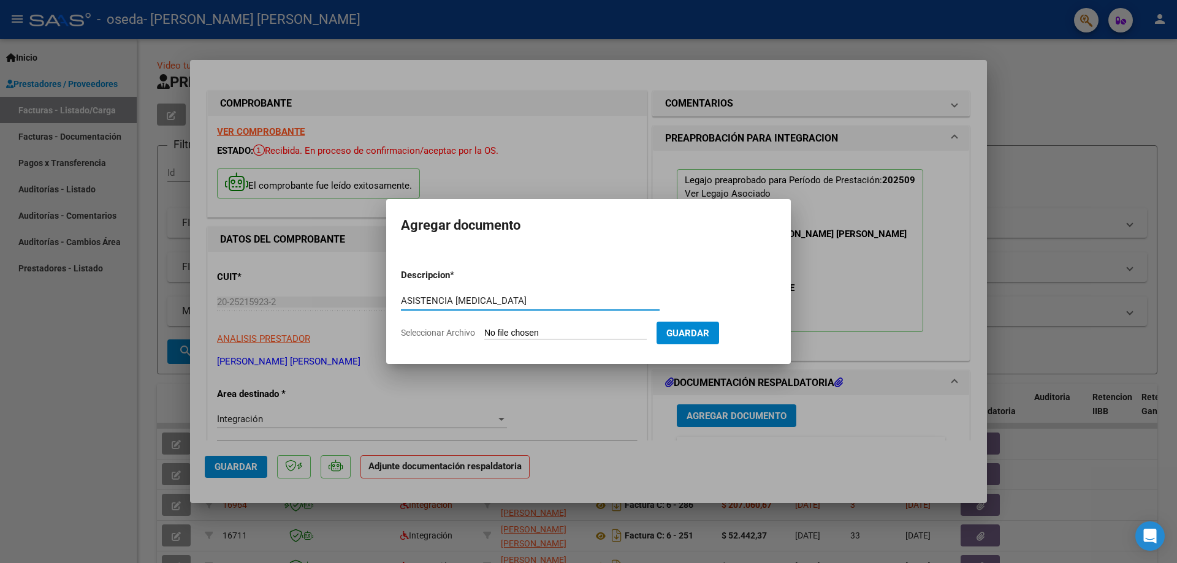
type input "ASISTENCIA [MEDICAL_DATA]"
click at [547, 333] on input "Seleccionar Archivo" at bounding box center [565, 334] width 162 height 12
type input "C:\fakepath\ASISTENCIA [DATE] [MEDICAL_DATA] ISABELA.pdf"
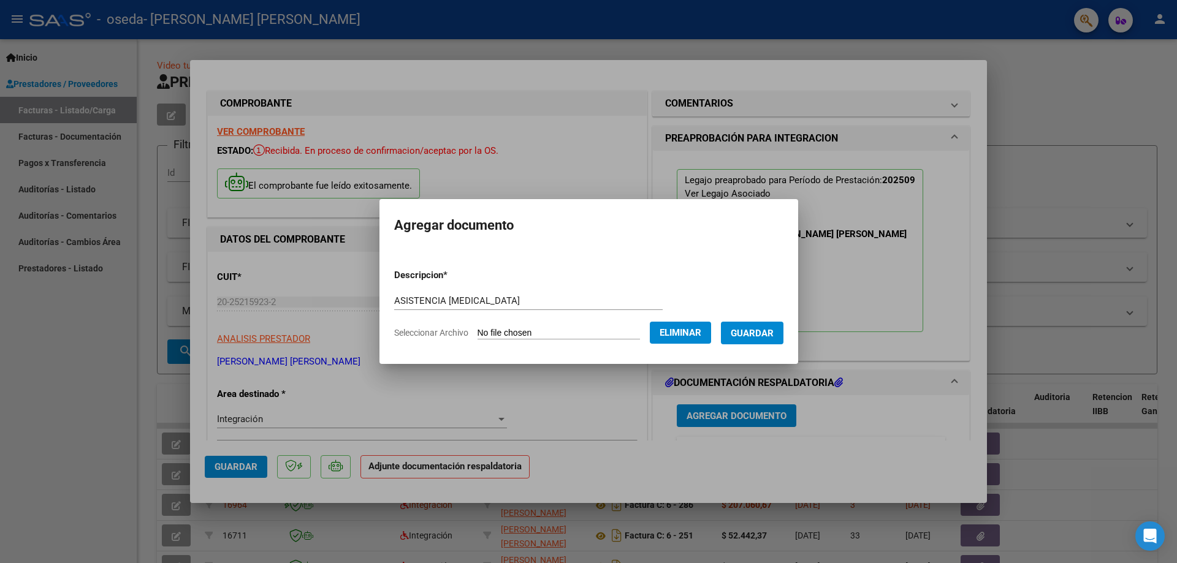
click at [758, 335] on span "Guardar" at bounding box center [752, 333] width 43 height 11
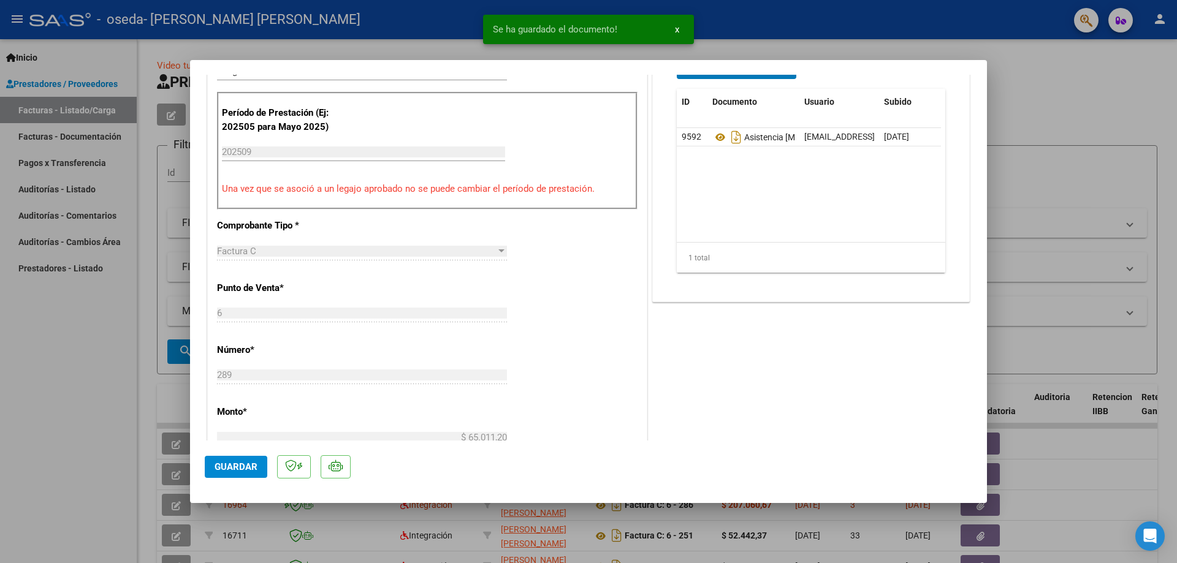
scroll to position [368, 0]
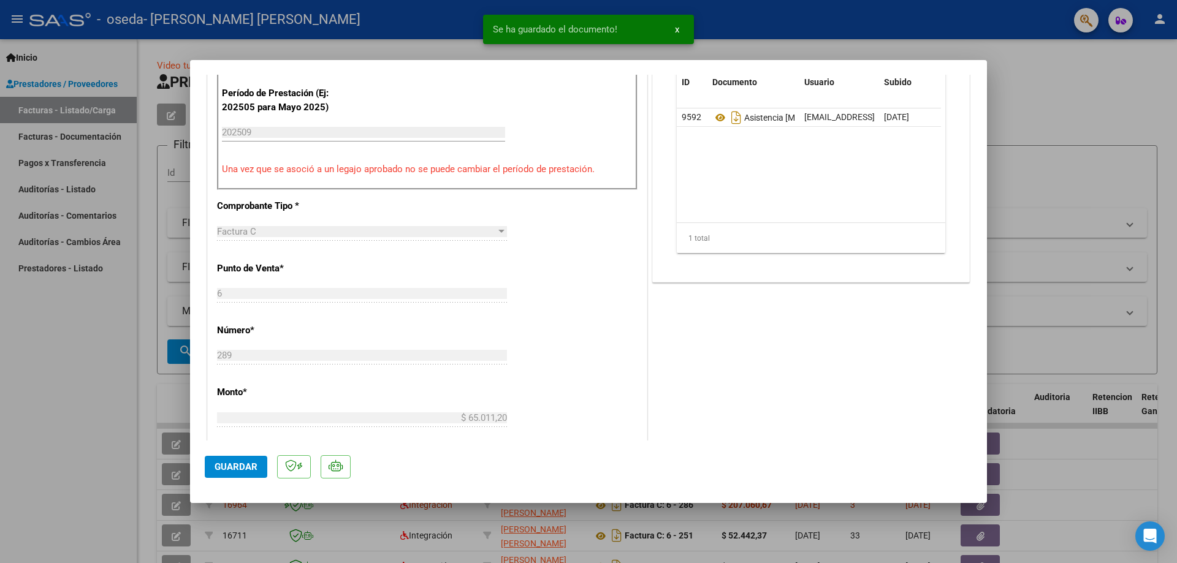
click at [224, 473] on span "Guardar" at bounding box center [236, 467] width 43 height 11
click at [76, 400] on div at bounding box center [588, 281] width 1177 height 563
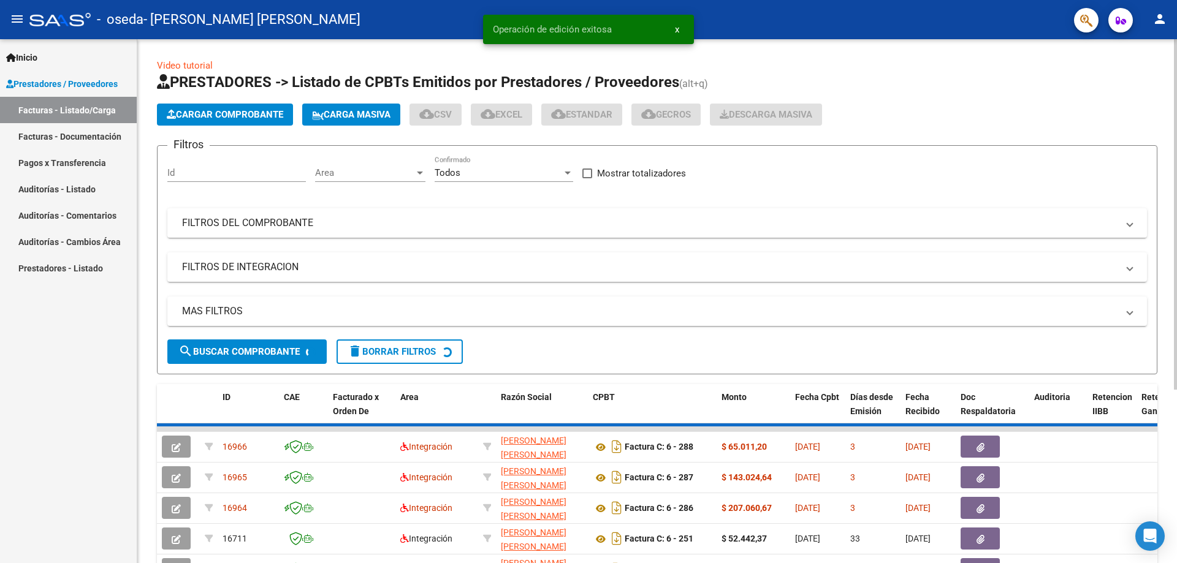
click at [229, 116] on span "Cargar Comprobante" at bounding box center [225, 114] width 116 height 11
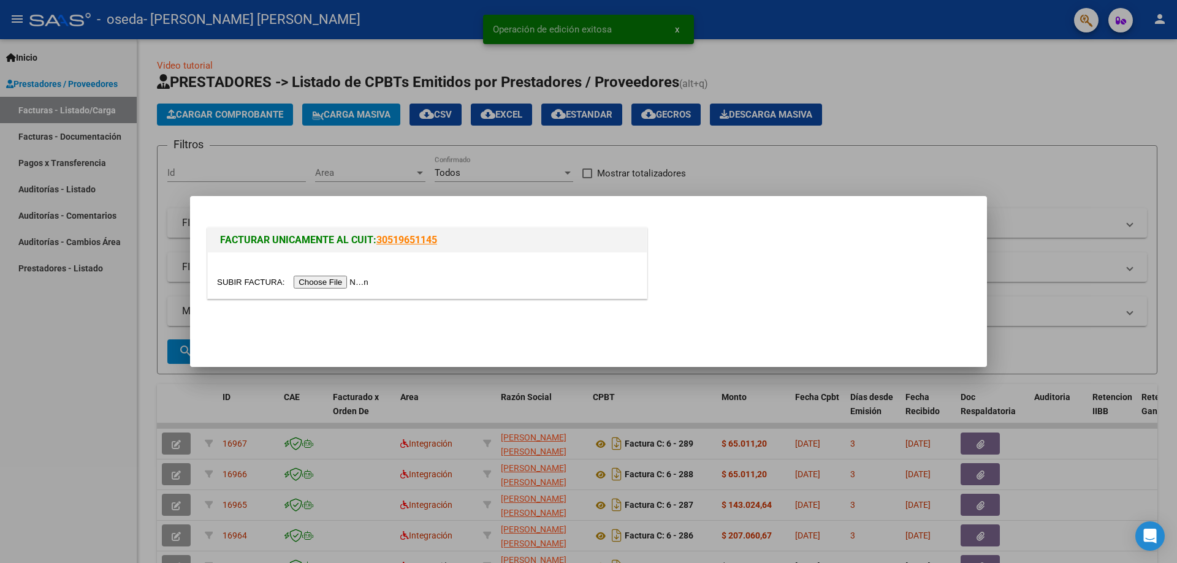
click at [349, 279] on input "file" at bounding box center [294, 282] width 155 height 13
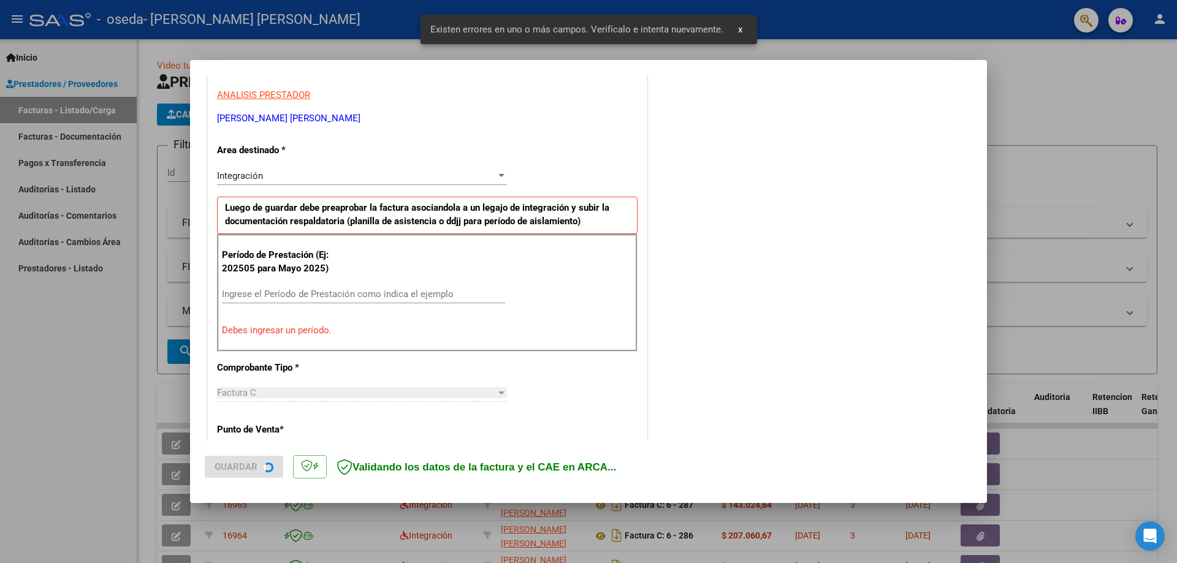
scroll to position [221, 0]
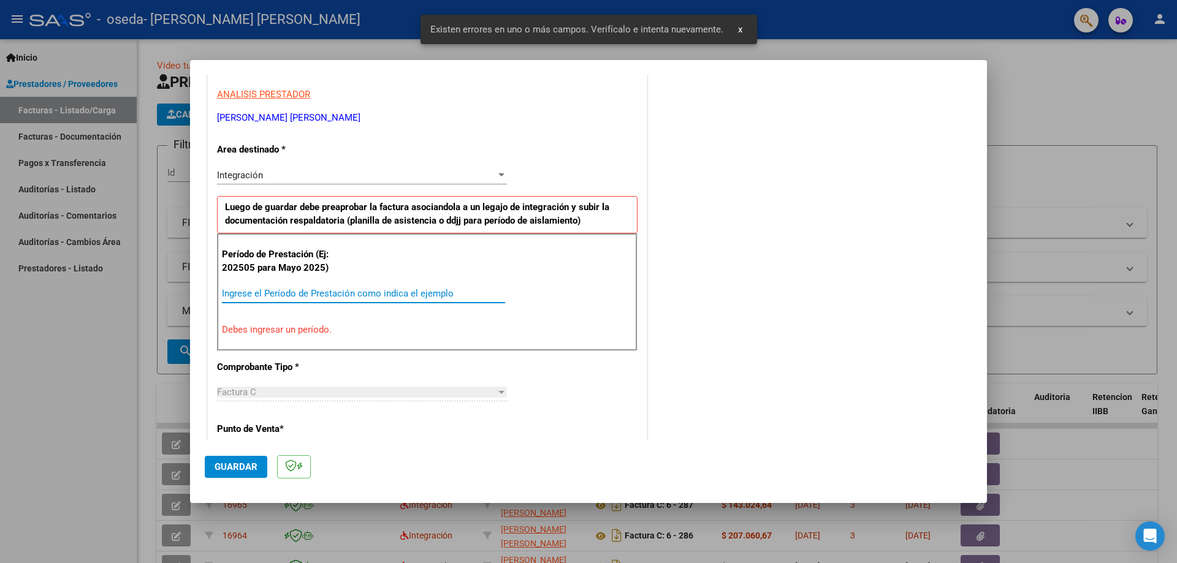
click at [260, 293] on input "Ingrese el Período de Prestación como indica el ejemplo" at bounding box center [363, 293] width 283 height 11
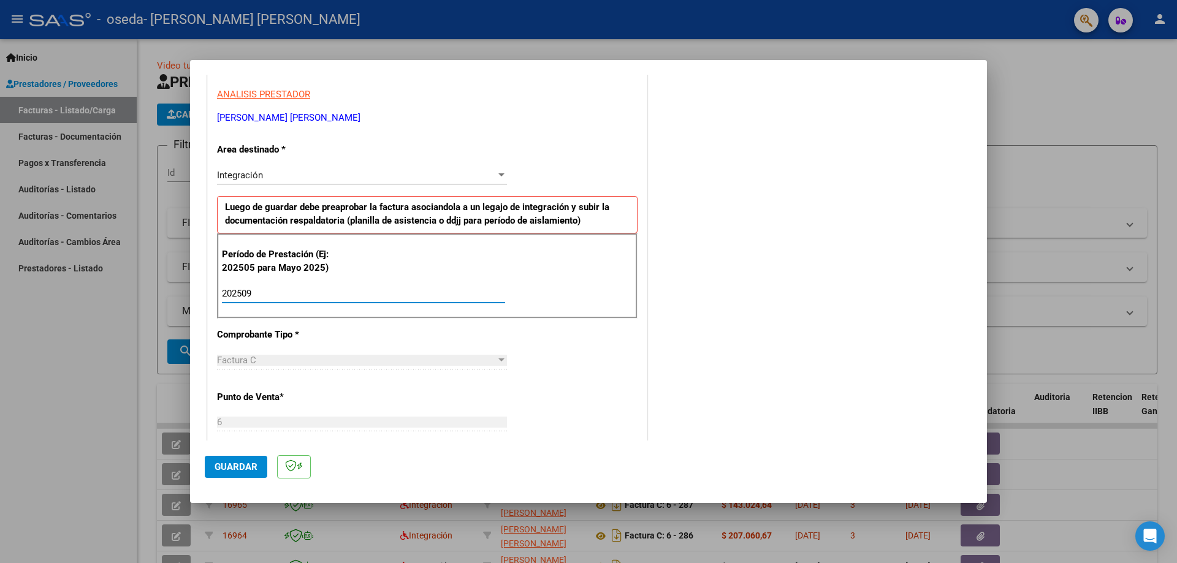
type input "202509"
click at [603, 349] on div "CUIT * 20-25215923-2 Ingresar CUIT ANALISIS PRESTADOR [PERSON_NAME] [PERSON_NAM…" at bounding box center [427, 468] width 439 height 923
click at [251, 474] on button "Guardar" at bounding box center [236, 467] width 63 height 22
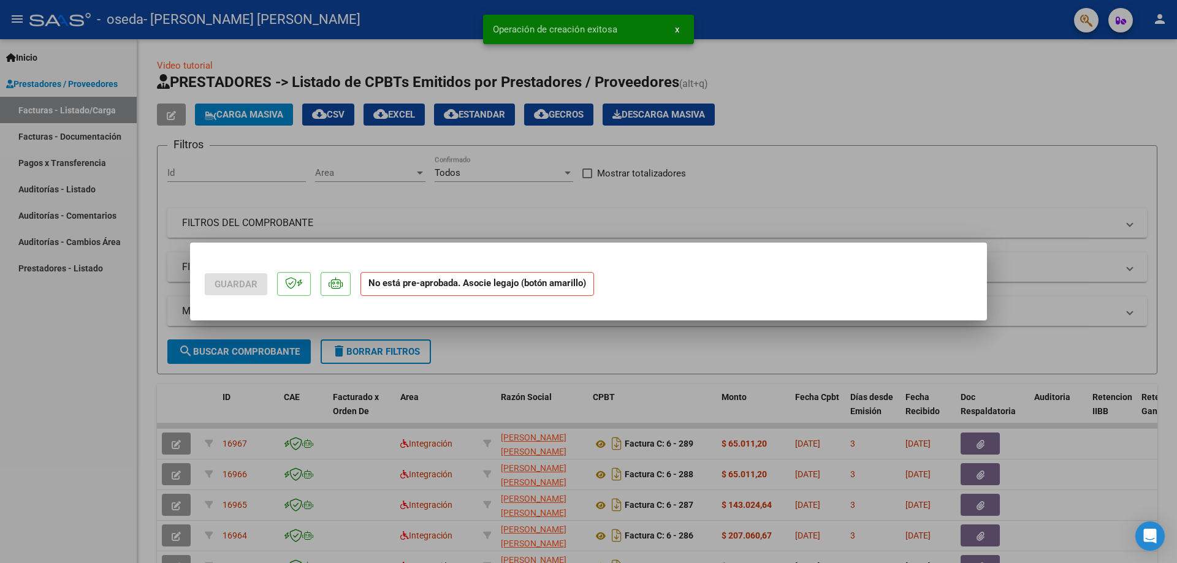
scroll to position [0, 0]
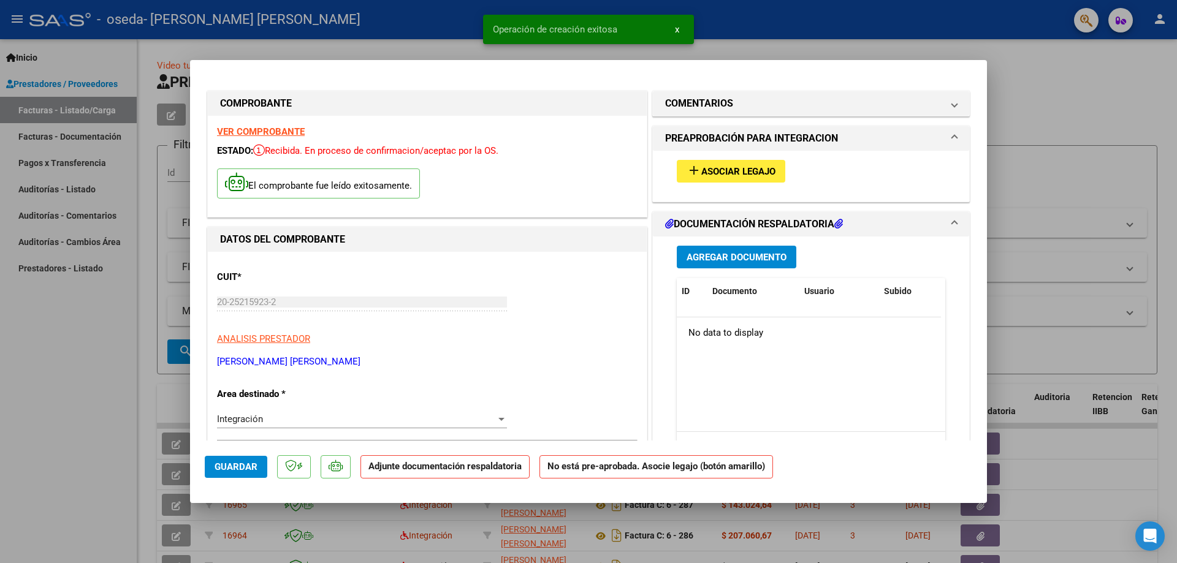
click at [738, 173] on span "Asociar Legajo" at bounding box center [738, 171] width 74 height 11
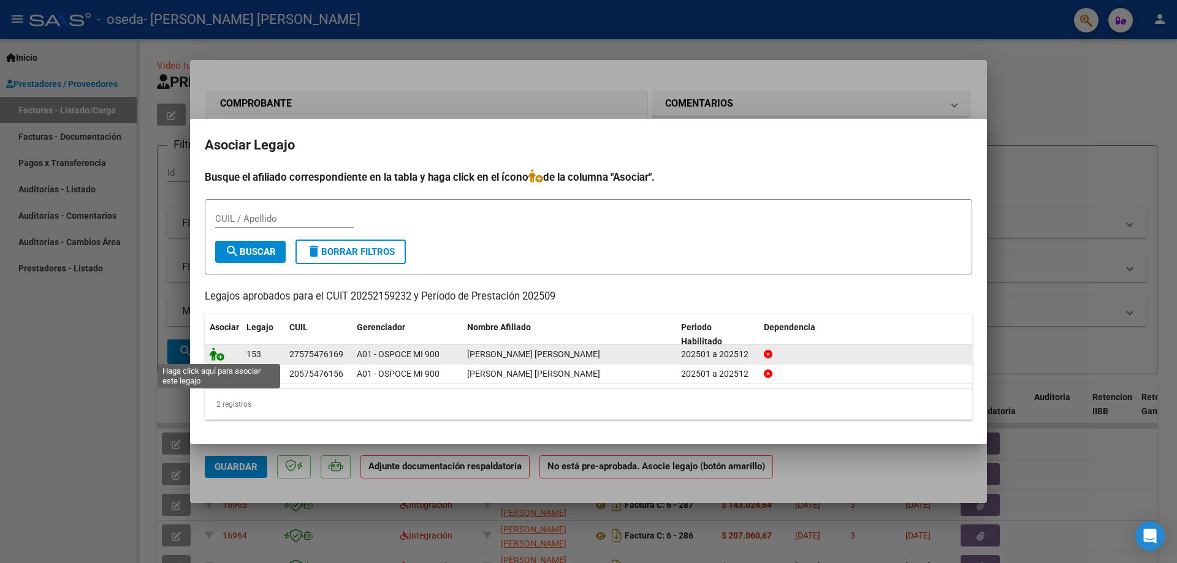
click at [213, 355] on icon at bounding box center [217, 354] width 15 height 13
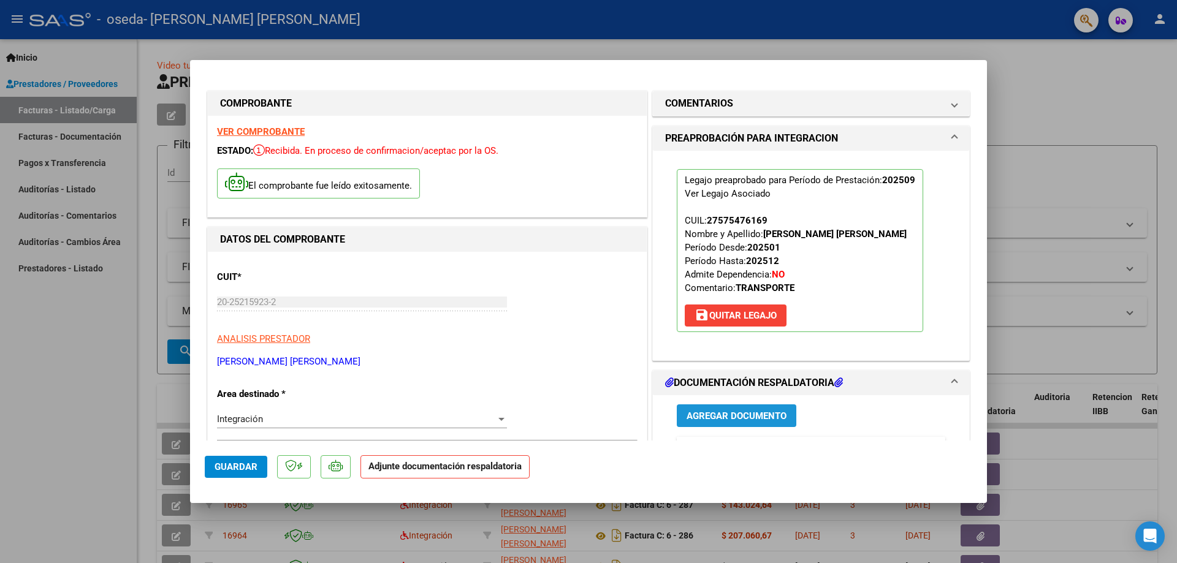
click at [739, 417] on span "Agregar Documento" at bounding box center [737, 416] width 100 height 11
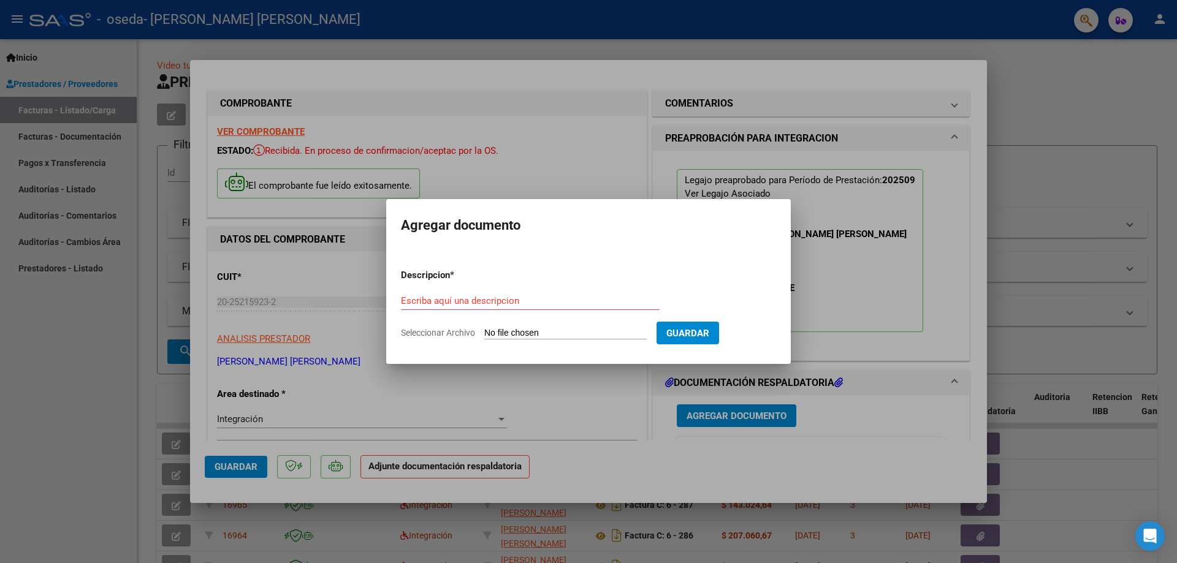
click at [528, 294] on div "Escriba aquí una descripcion" at bounding box center [530, 301] width 259 height 18
type input "ASISTENCIA TERAPIAS"
click at [549, 333] on input "Seleccionar Archivo" at bounding box center [565, 334] width 162 height 12
type input "C:\fakepath\ASISTENCIA [DATE] TERAPIAS ISABELA.pdf"
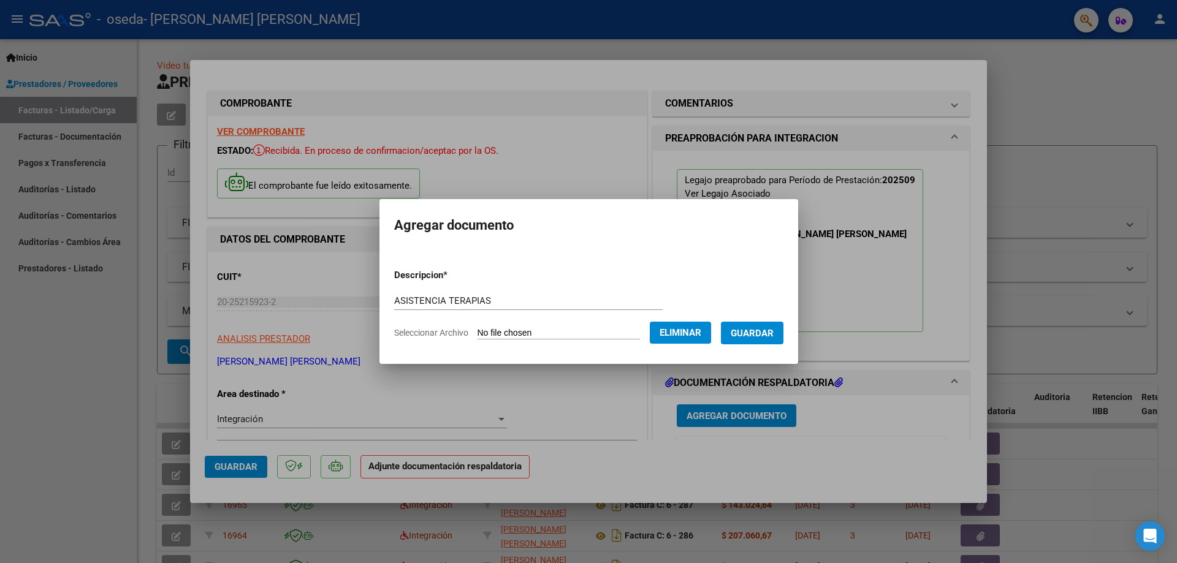
click at [769, 337] on span "Guardar" at bounding box center [752, 333] width 43 height 11
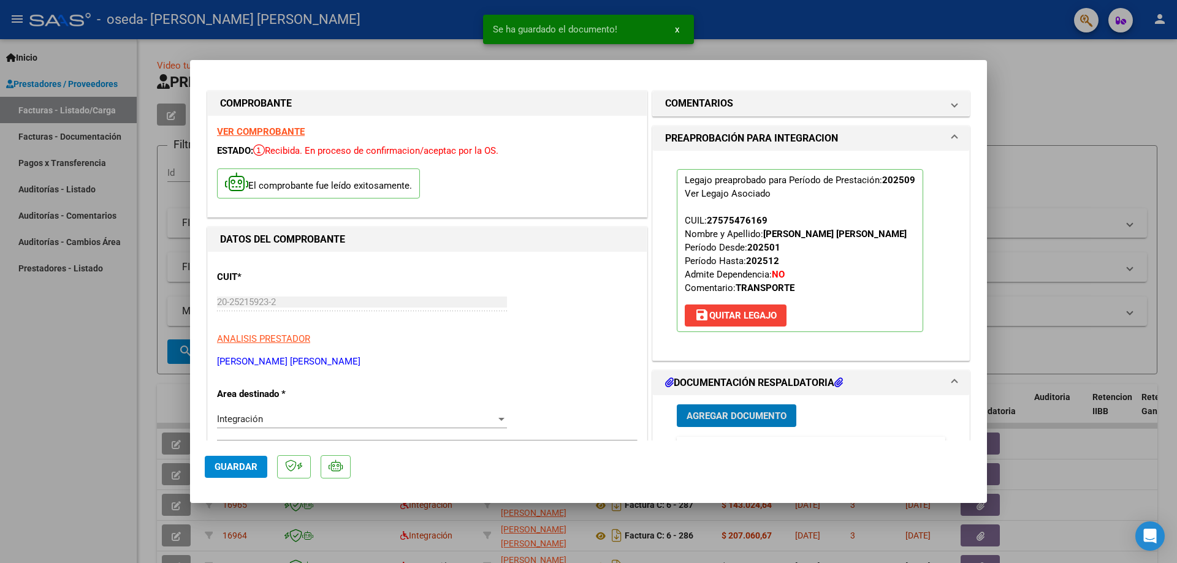
click at [241, 471] on span "Guardar" at bounding box center [236, 467] width 43 height 11
click at [102, 404] on div at bounding box center [588, 281] width 1177 height 563
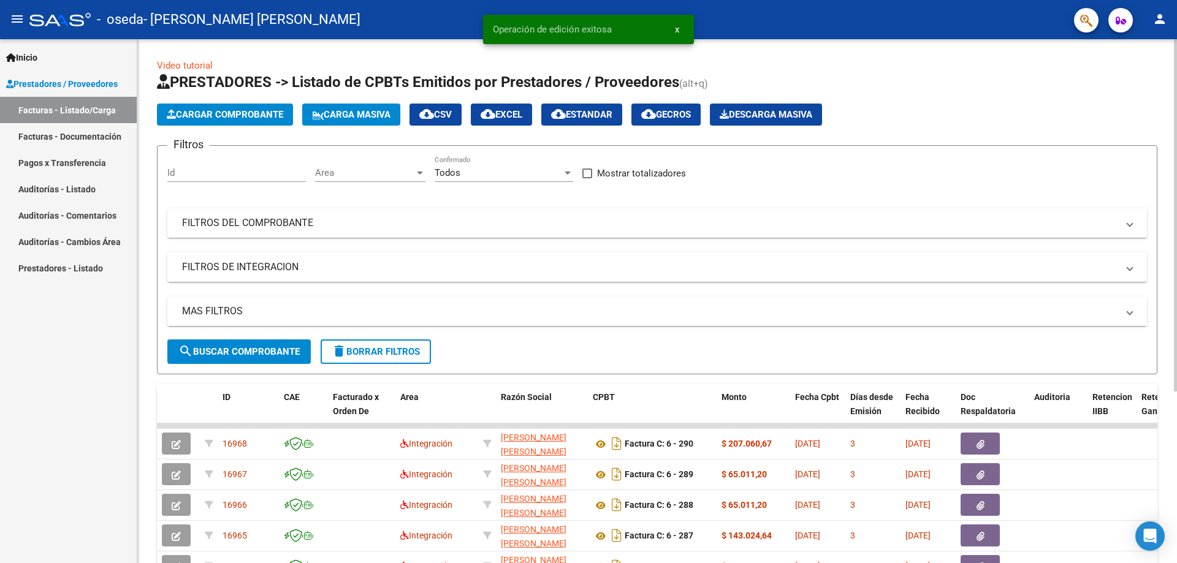
click at [244, 117] on span "Cargar Comprobante" at bounding box center [225, 114] width 116 height 11
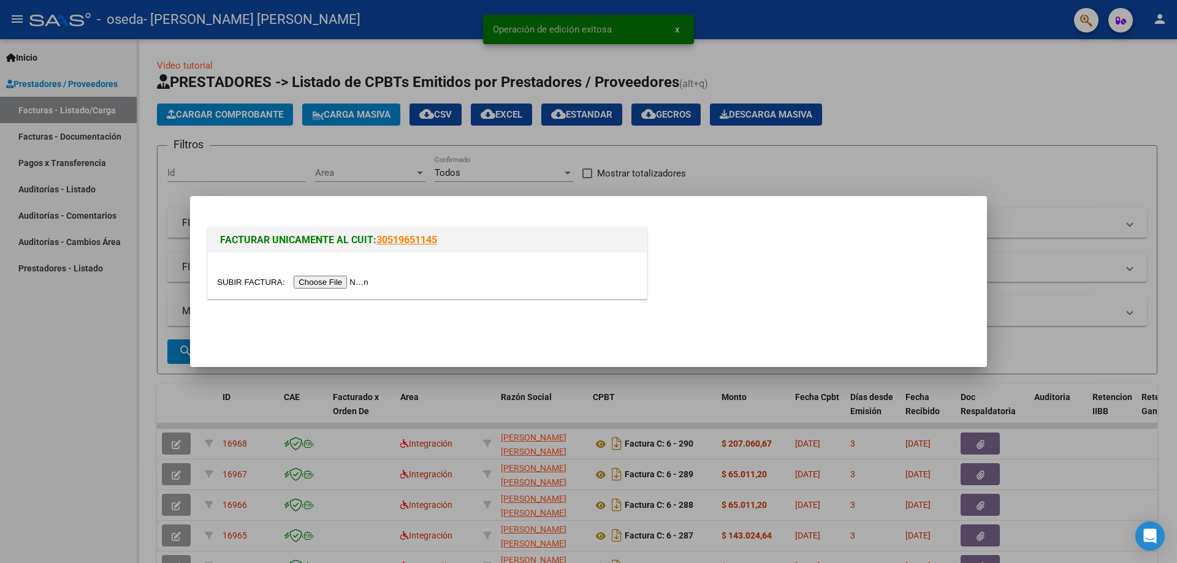
click at [326, 286] on input "file" at bounding box center [294, 282] width 155 height 13
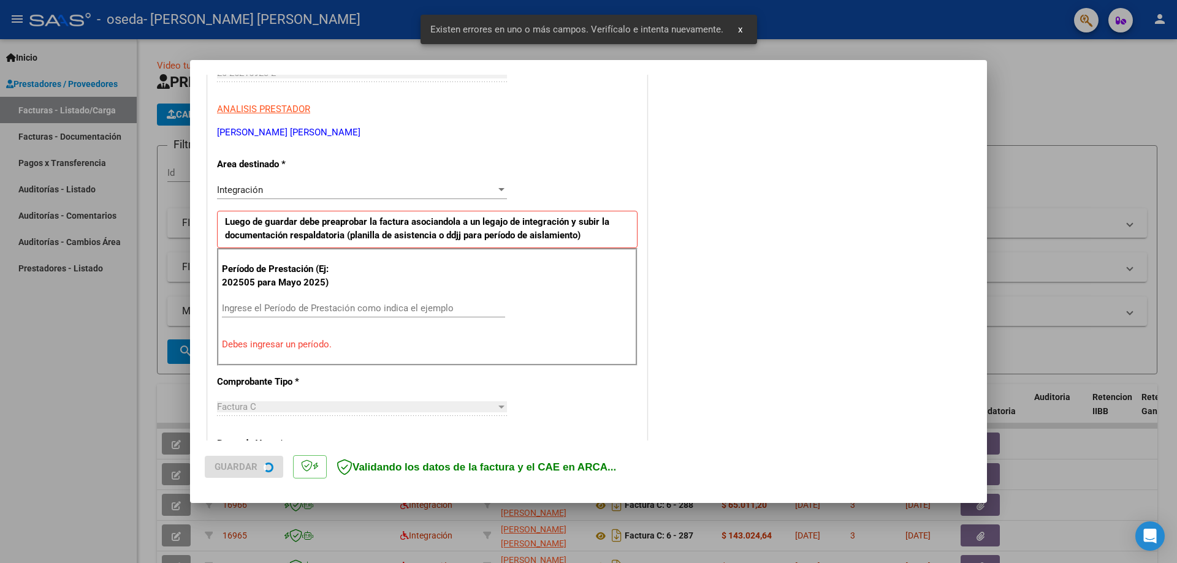
scroll to position [221, 0]
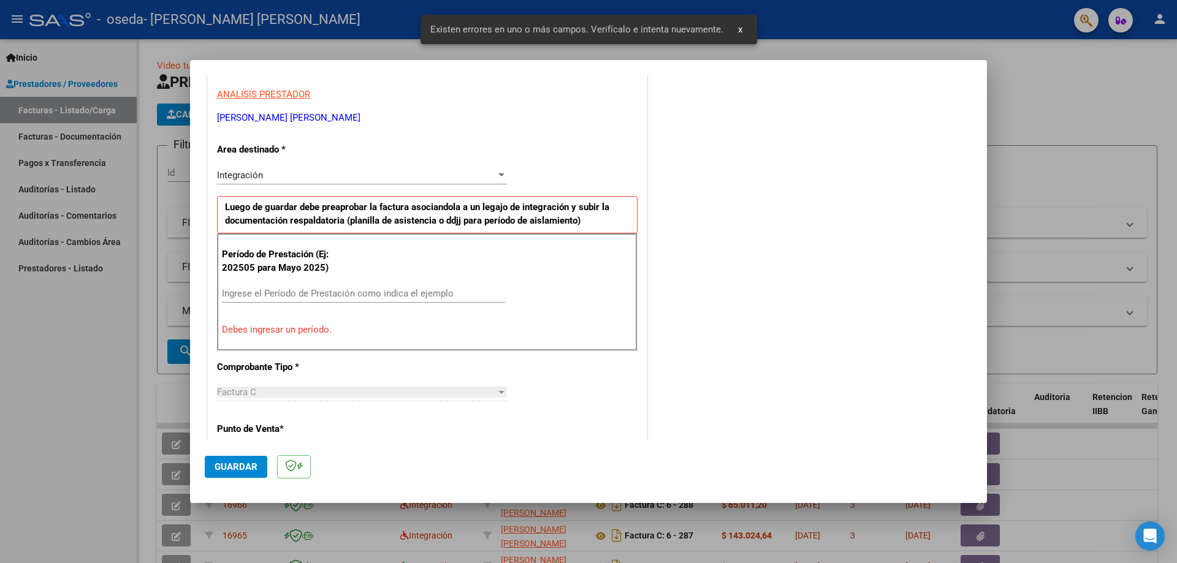
click at [246, 288] on input "Ingrese el Período de Prestación como indica el ejemplo" at bounding box center [363, 293] width 283 height 11
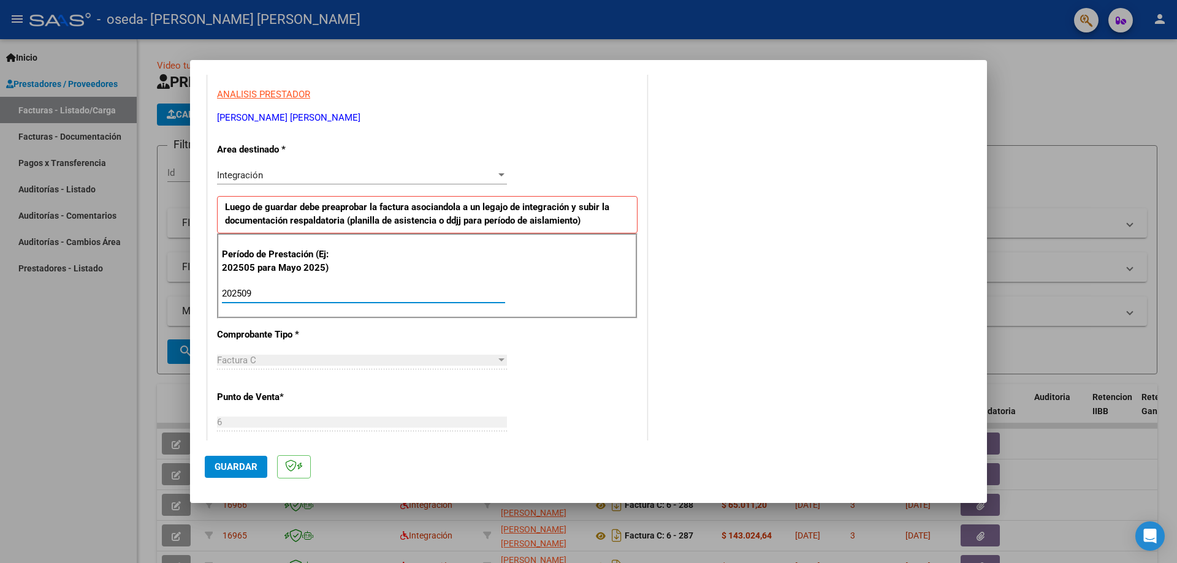
type input "202509"
click at [243, 463] on span "Guardar" at bounding box center [236, 467] width 43 height 11
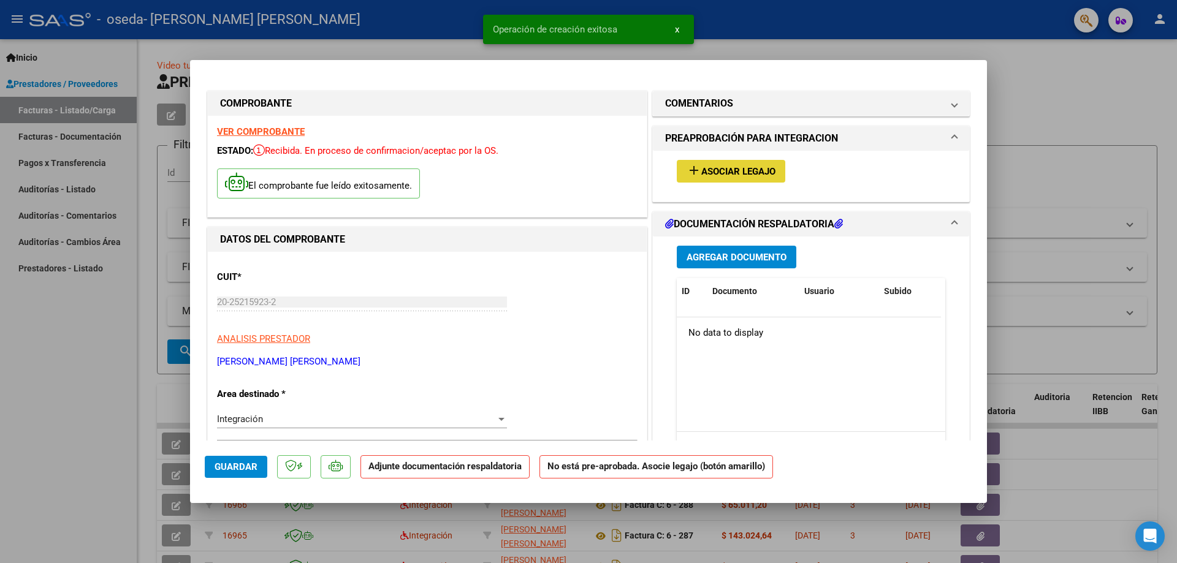
click at [749, 172] on span "Asociar Legajo" at bounding box center [738, 171] width 74 height 11
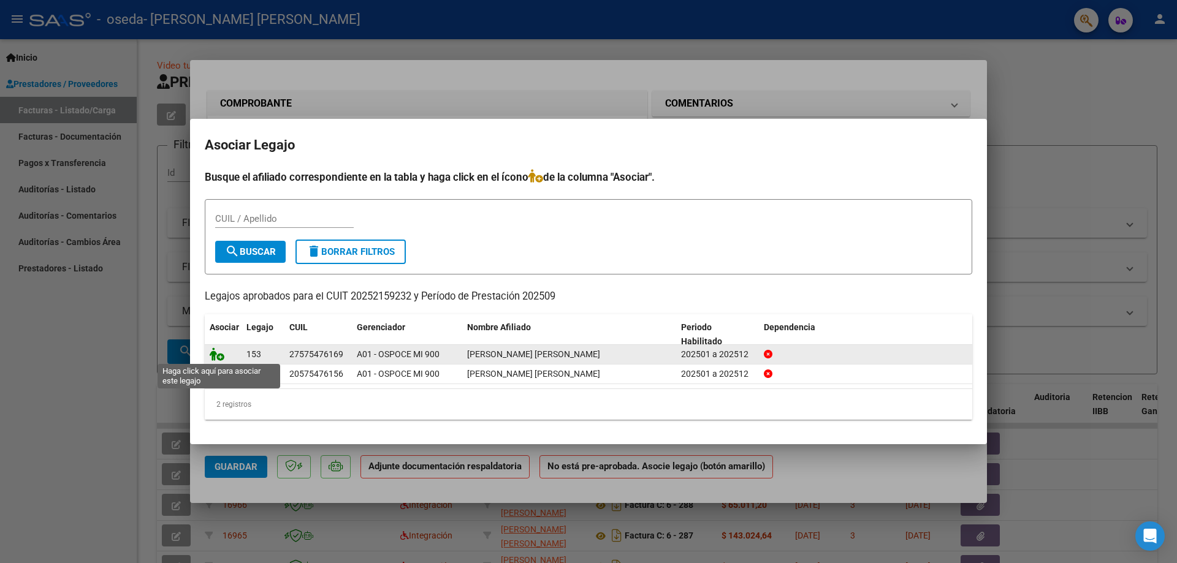
click at [213, 354] on icon at bounding box center [217, 354] width 15 height 13
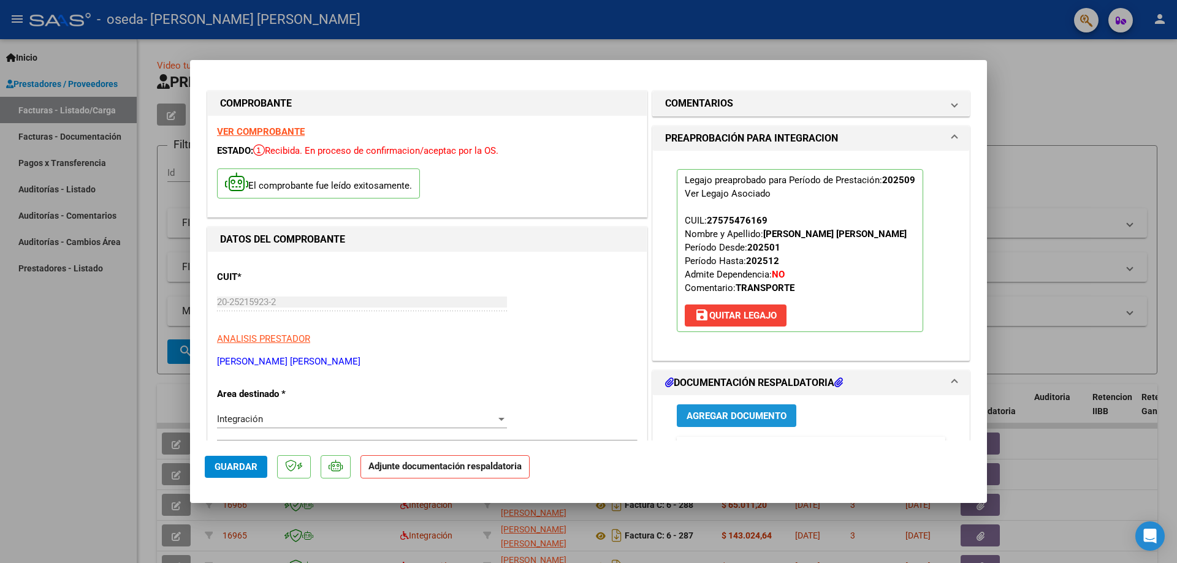
click at [719, 415] on span "Agregar Documento" at bounding box center [737, 416] width 100 height 11
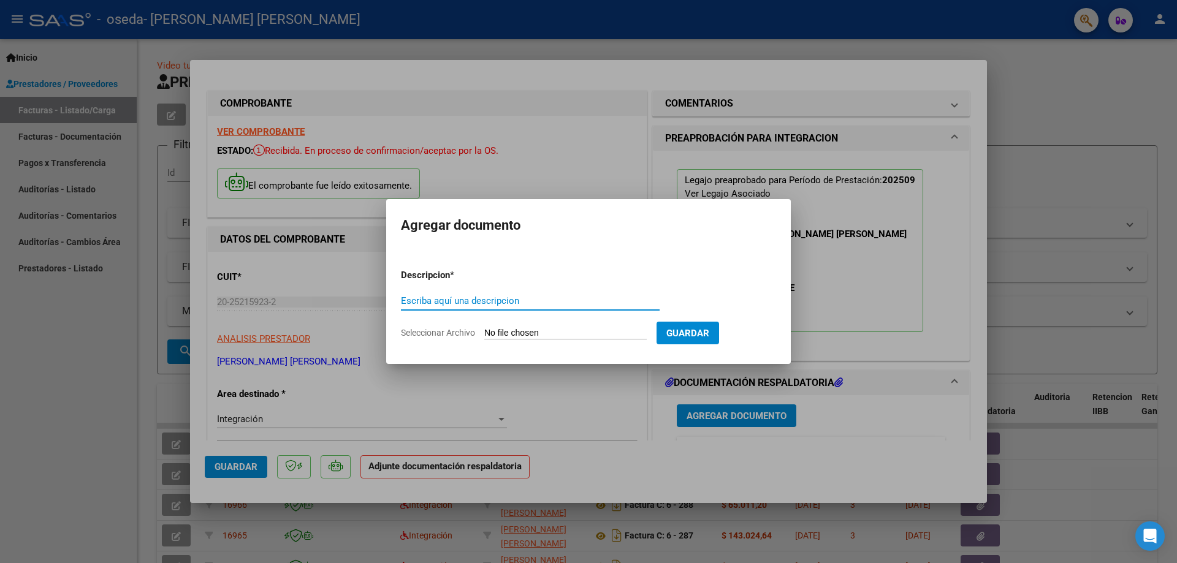
click at [493, 300] on input "Escriba aquí una descripcion" at bounding box center [530, 300] width 259 height 11
type input "ASISTENCIA COLEGIO"
click at [507, 331] on input "Seleccionar Archivo" at bounding box center [565, 334] width 162 height 12
type input "C:\fakepath\ASISTENCIA [DATE] [GEOGRAPHIC_DATA]pdf"
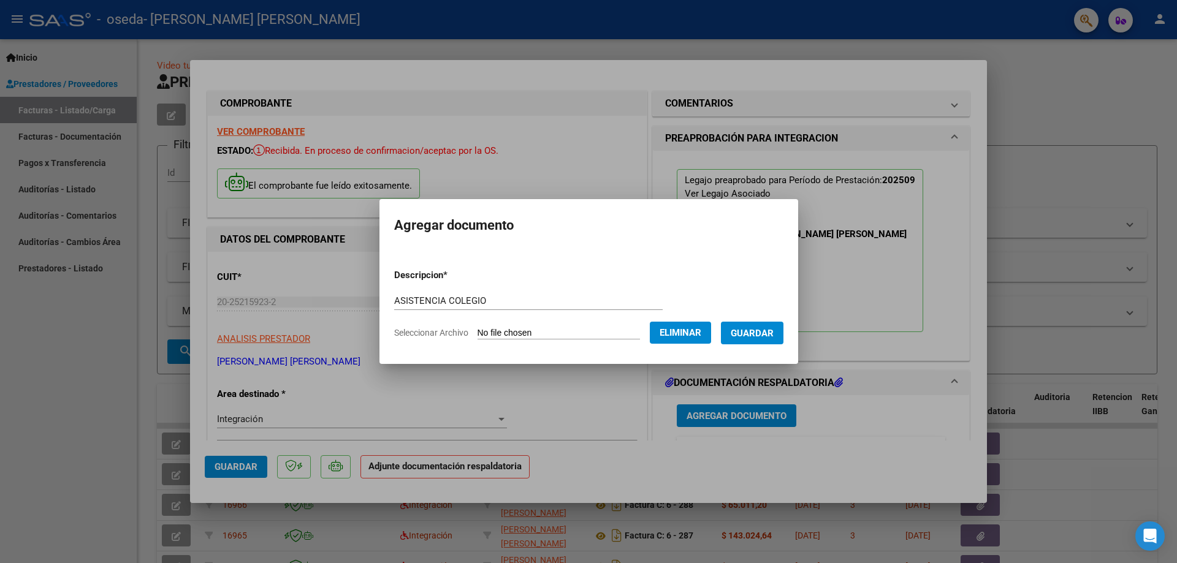
click at [774, 333] on span "Guardar" at bounding box center [752, 333] width 43 height 11
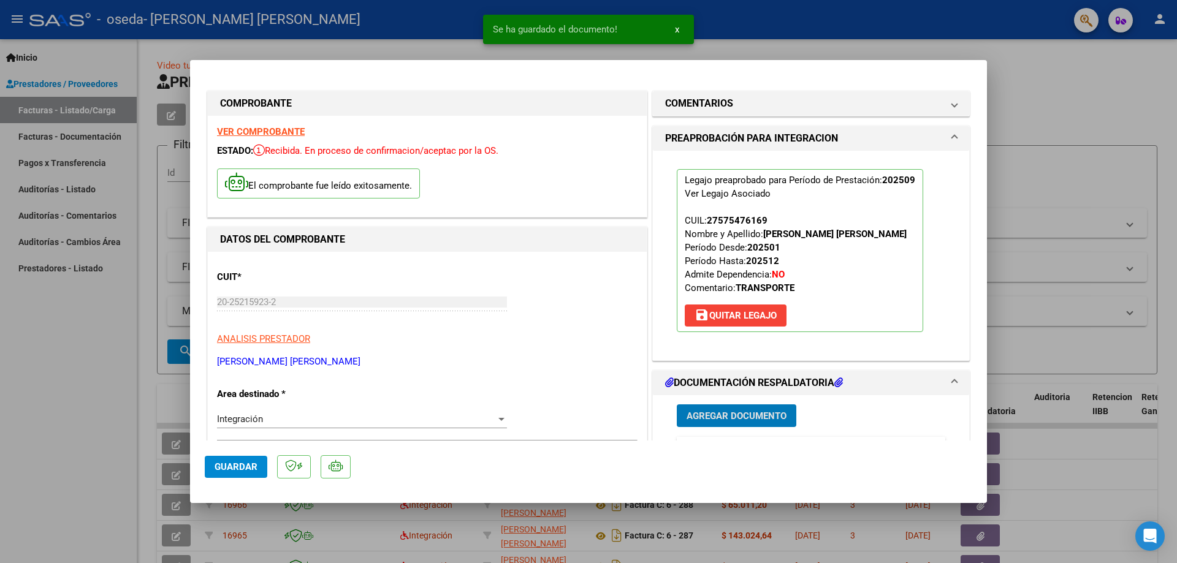
click at [212, 463] on button "Guardar" at bounding box center [236, 467] width 63 height 22
drag, startPoint x: 89, startPoint y: 410, endPoint x: 83, endPoint y: 406, distance: 8.0
click at [87, 407] on div at bounding box center [588, 281] width 1177 height 563
type input "$ 0,00"
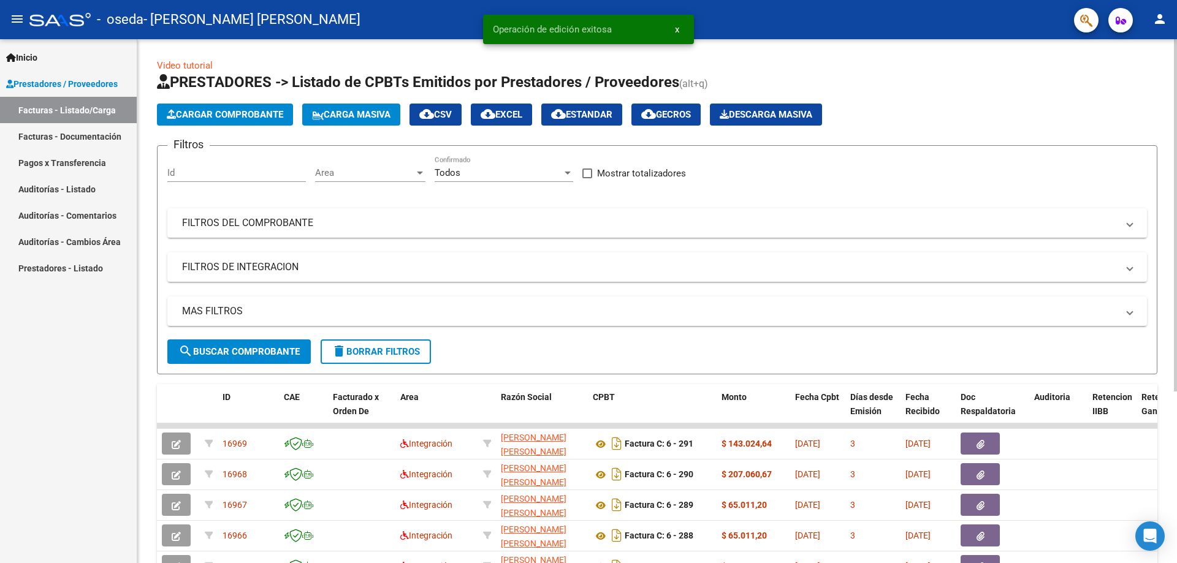
scroll to position [245, 0]
